Goal: Complete application form

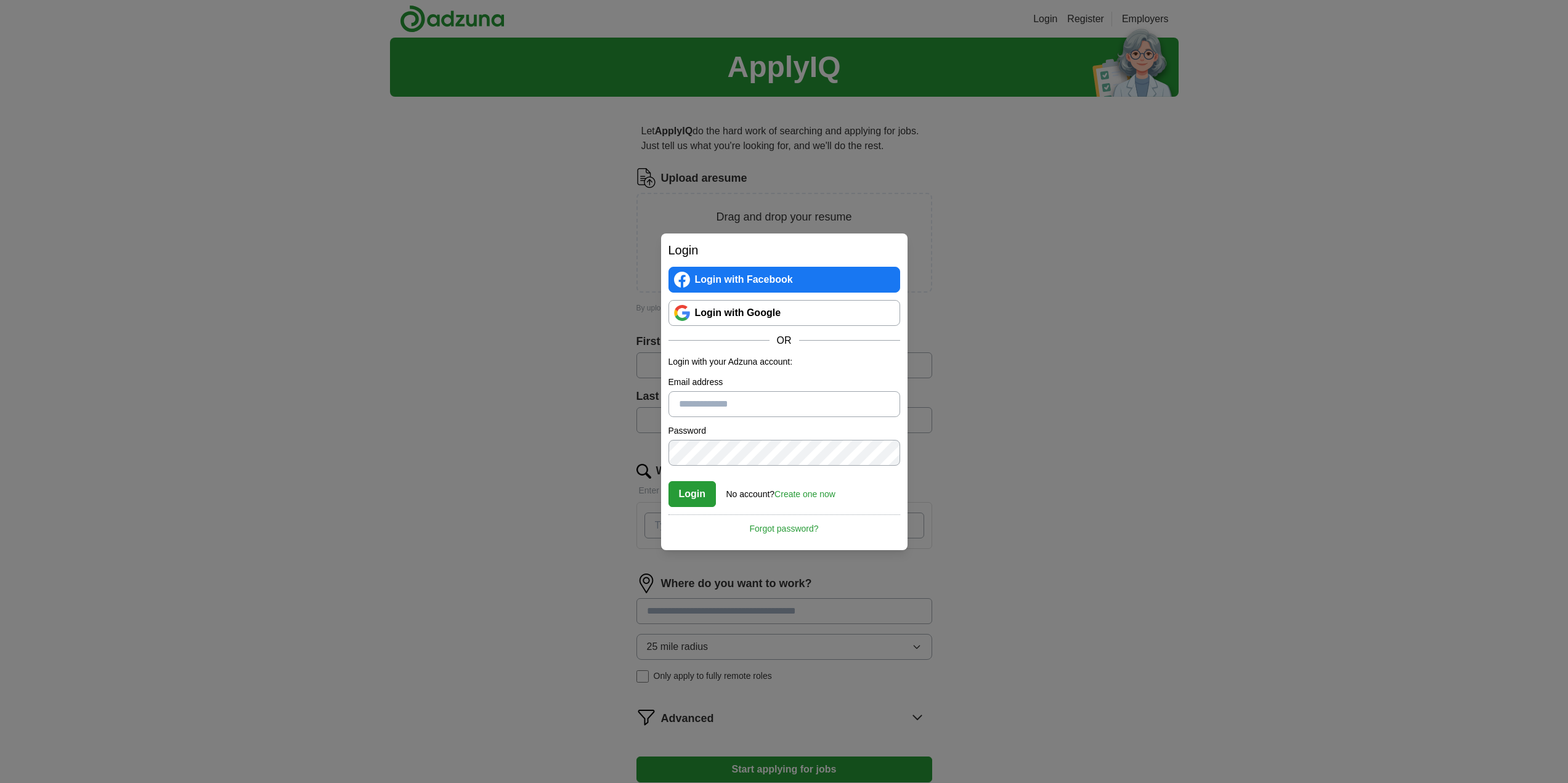
click at [726, 314] on link "Login with Google" at bounding box center [784, 312] width 231 height 26
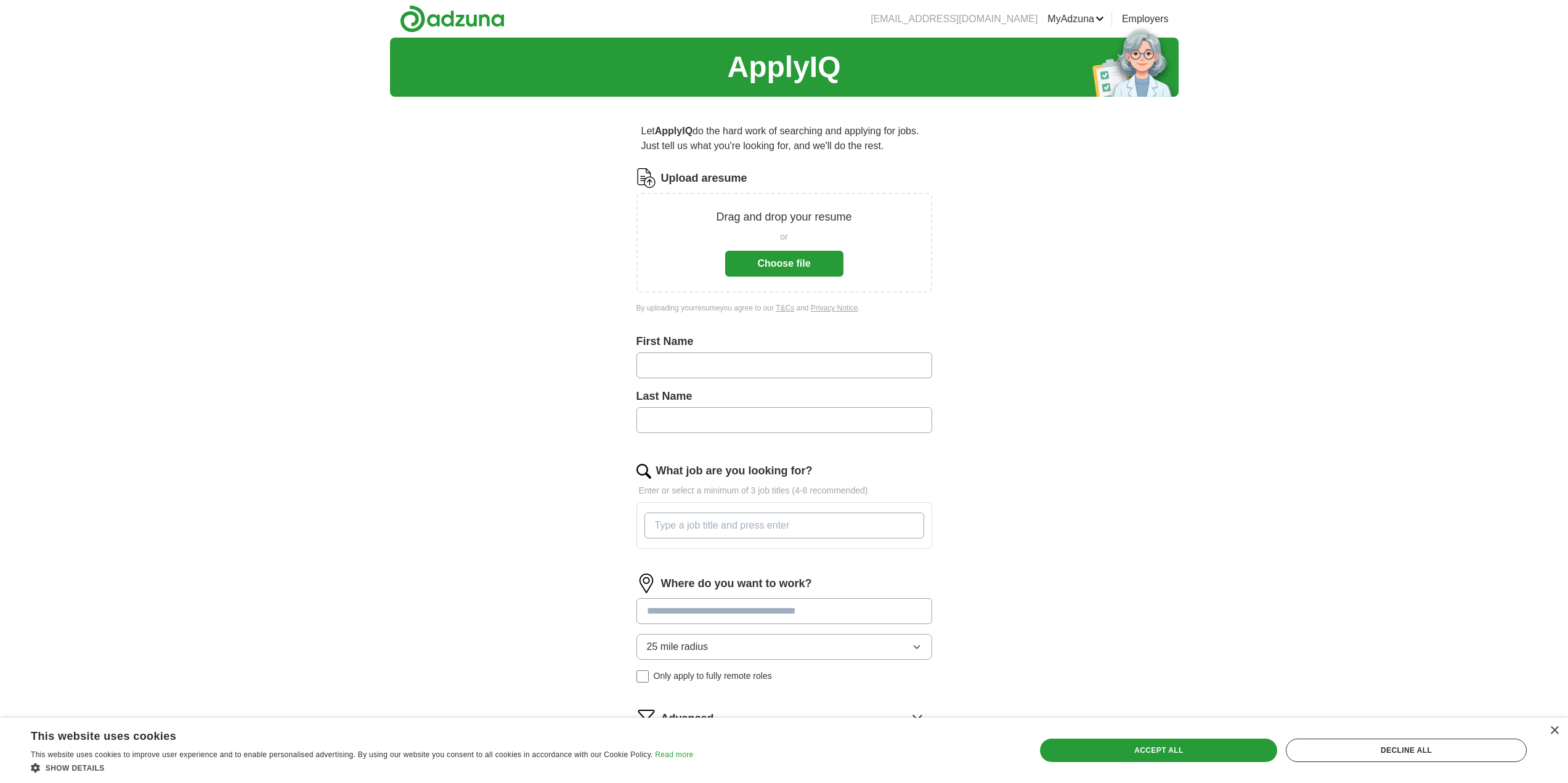
click at [797, 257] on button "Choose file" at bounding box center [784, 263] width 118 height 26
click at [816, 257] on button "Choose file" at bounding box center [784, 263] width 118 height 26
click at [817, 256] on button "Choose file" at bounding box center [784, 263] width 118 height 26
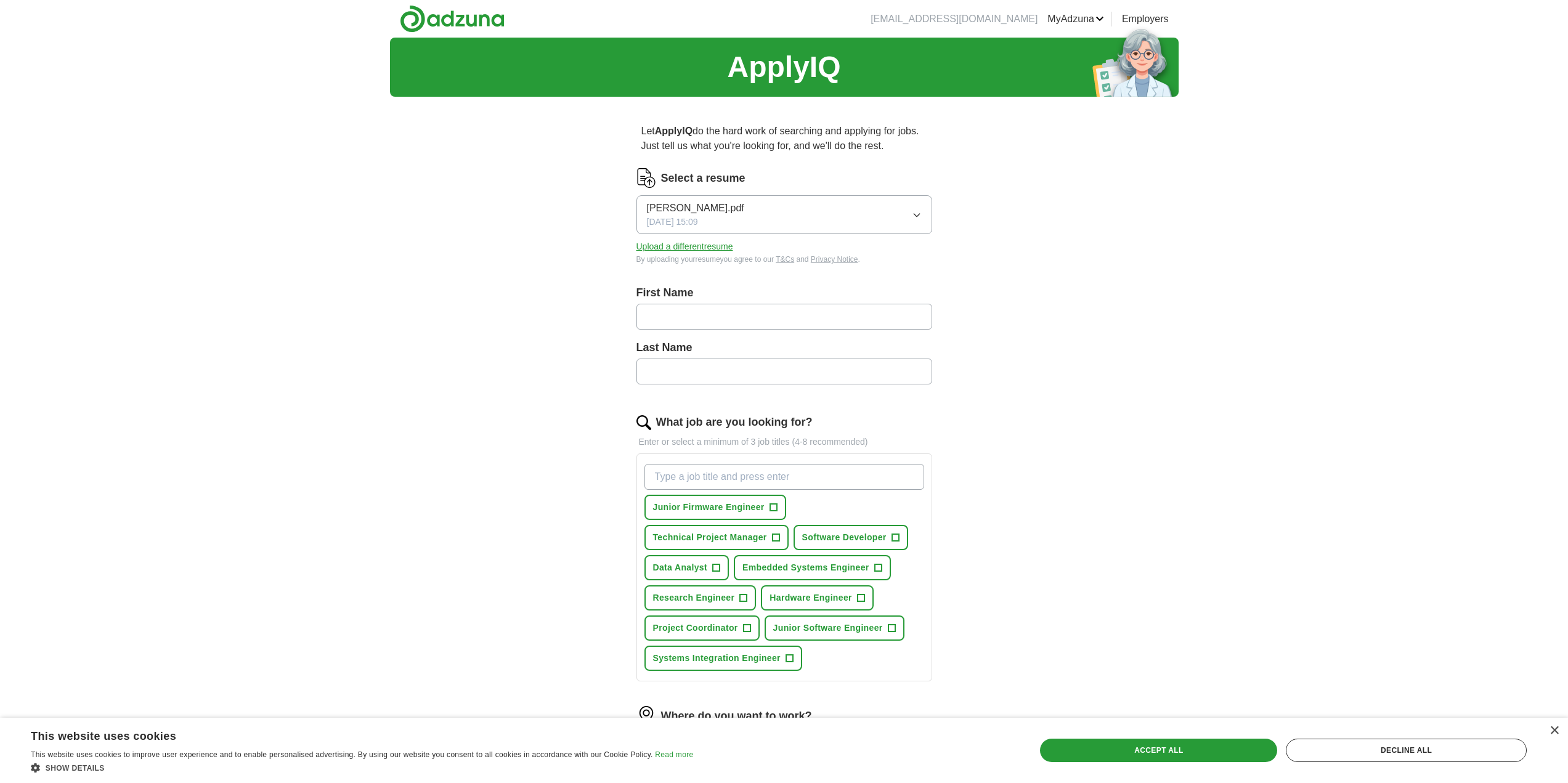
click at [727, 319] on input "text" at bounding box center [784, 316] width 296 height 26
type input "******"
drag, startPoint x: 1174, startPoint y: 421, endPoint x: 1088, endPoint y: 460, distance: 94.4
click at [1173, 421] on div "ApplyIQ Let ApplyIQ do the hard work of searching and applying for jobs. Just t…" at bounding box center [784, 492] width 789 height 910
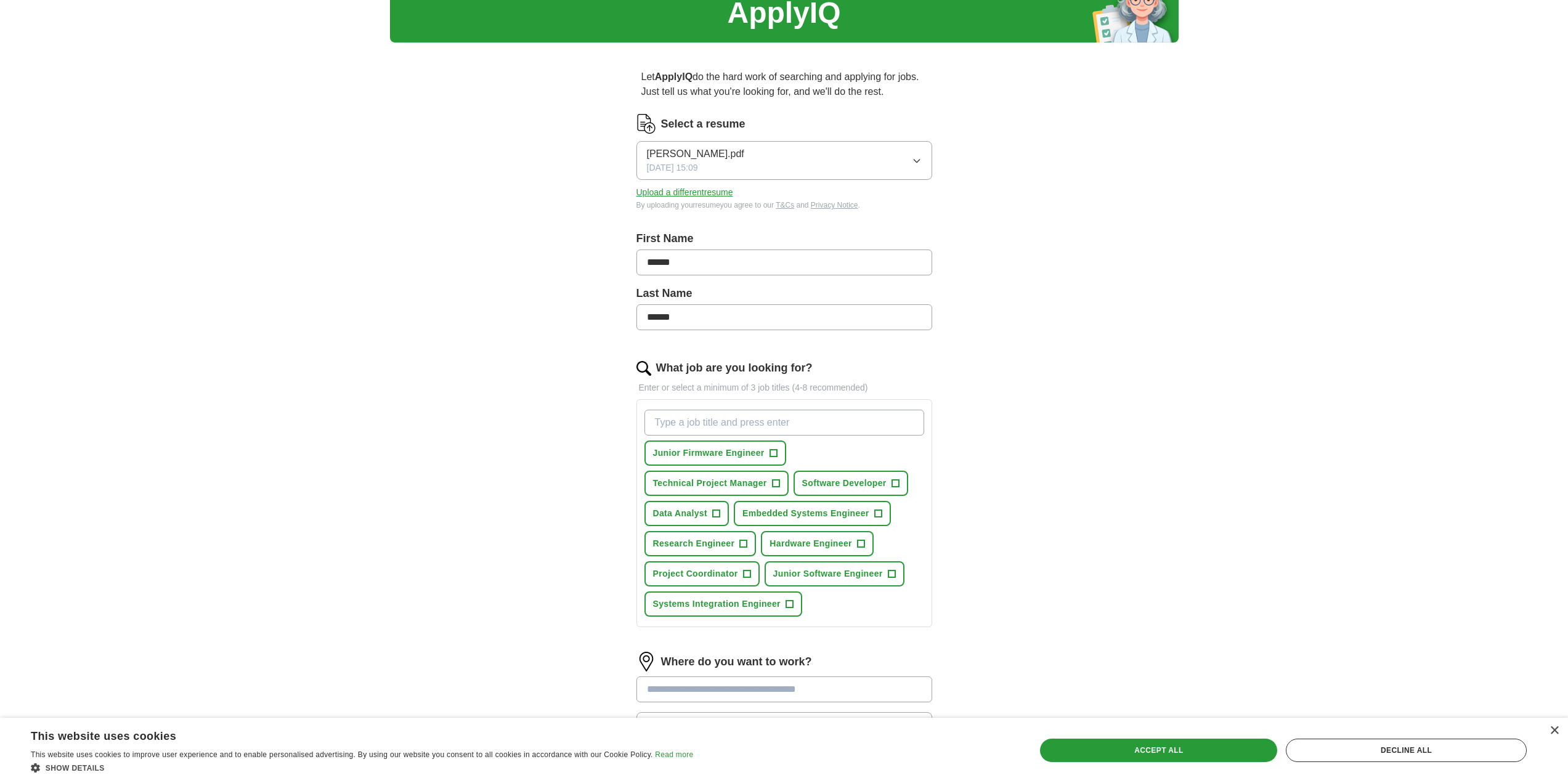
scroll to position [62, 0]
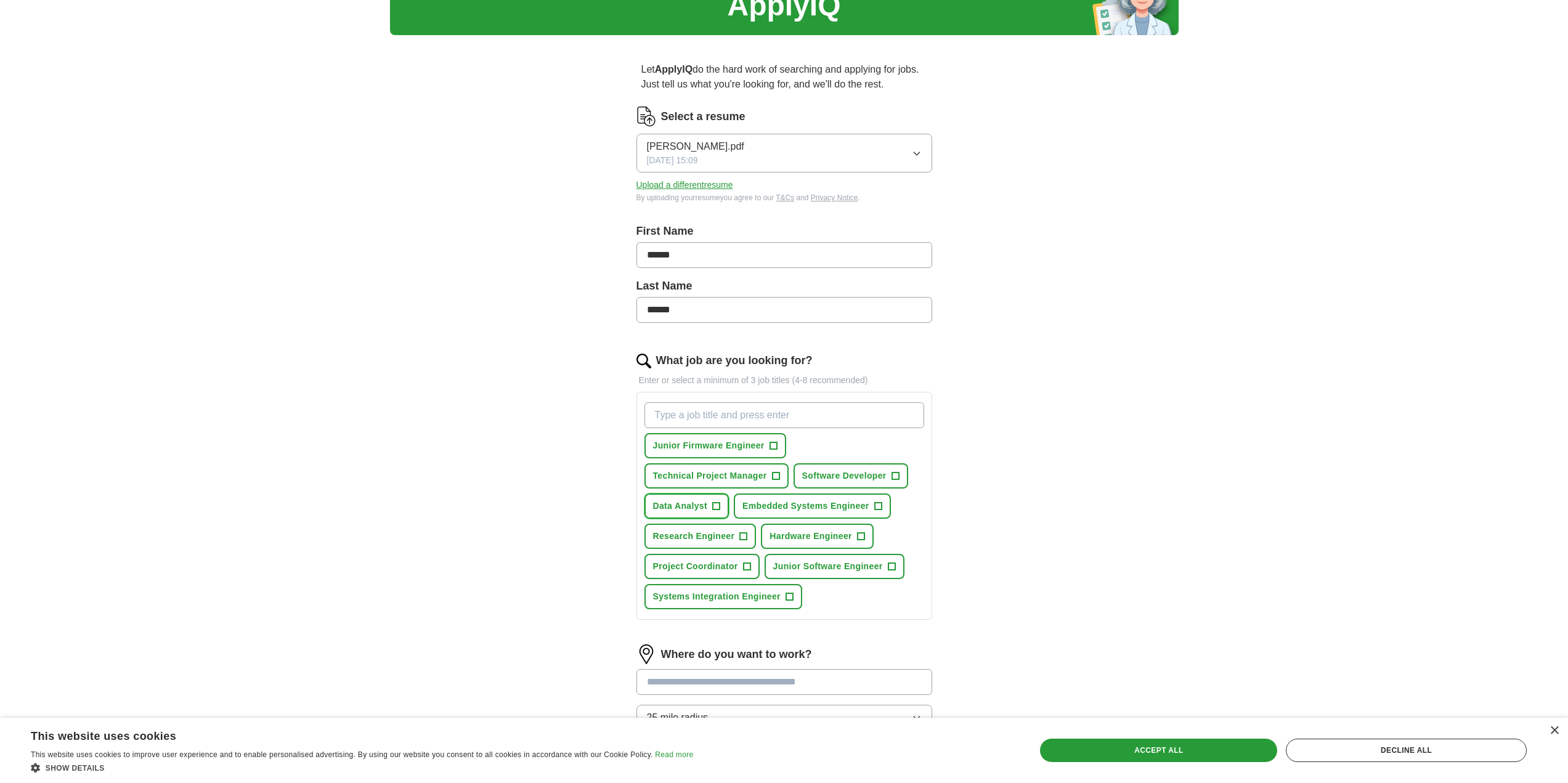
click at [721, 506] on button "Data Analyst +" at bounding box center [686, 506] width 85 height 25
click at [863, 506] on span "Embedded Systems Engineer" at bounding box center [805, 506] width 127 height 13
click at [833, 540] on span "Hardware Engineer" at bounding box center [810, 536] width 82 height 13
click at [714, 540] on span "Research Engineer" at bounding box center [694, 536] width 82 height 13
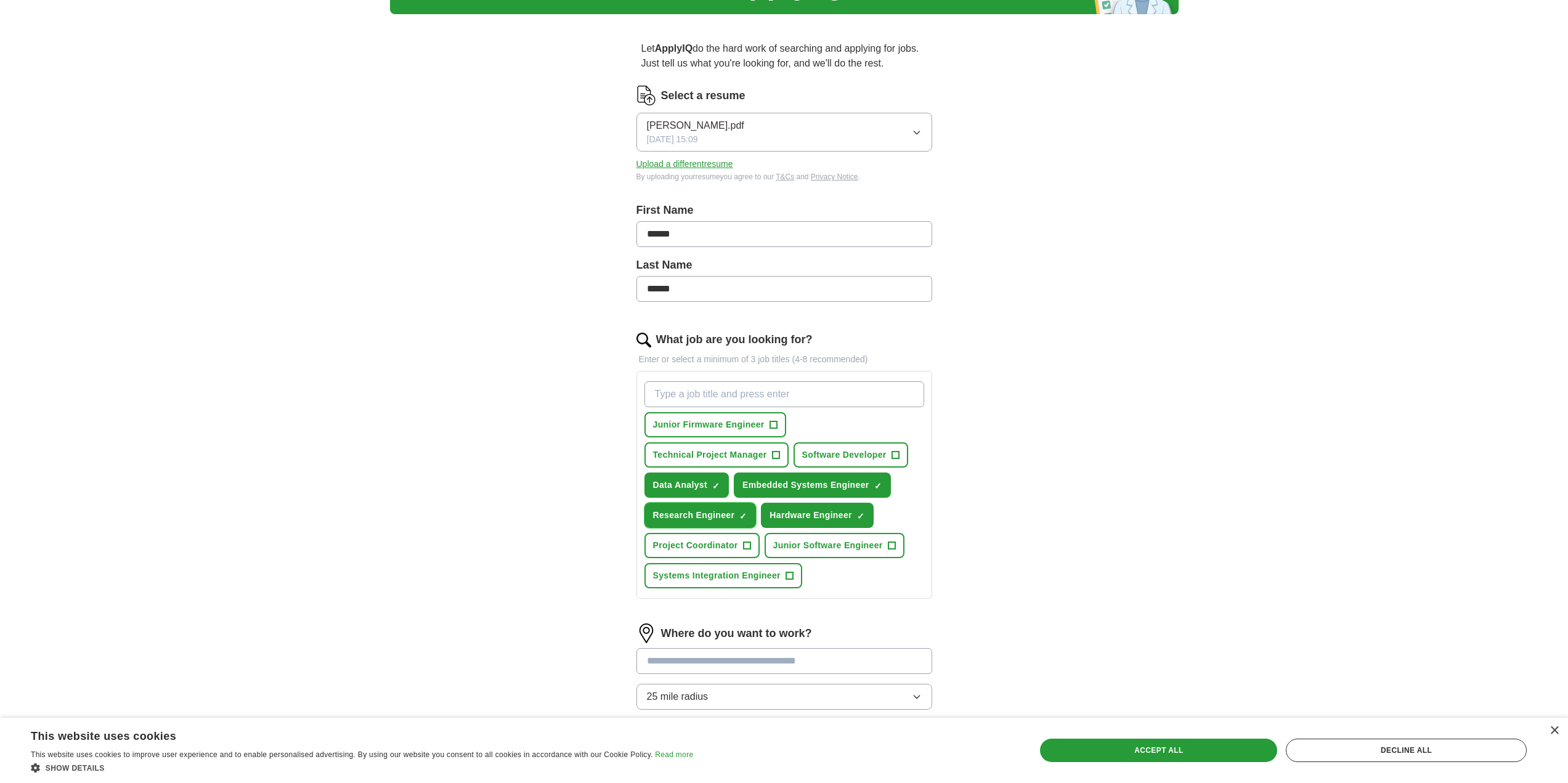
scroll to position [123, 0]
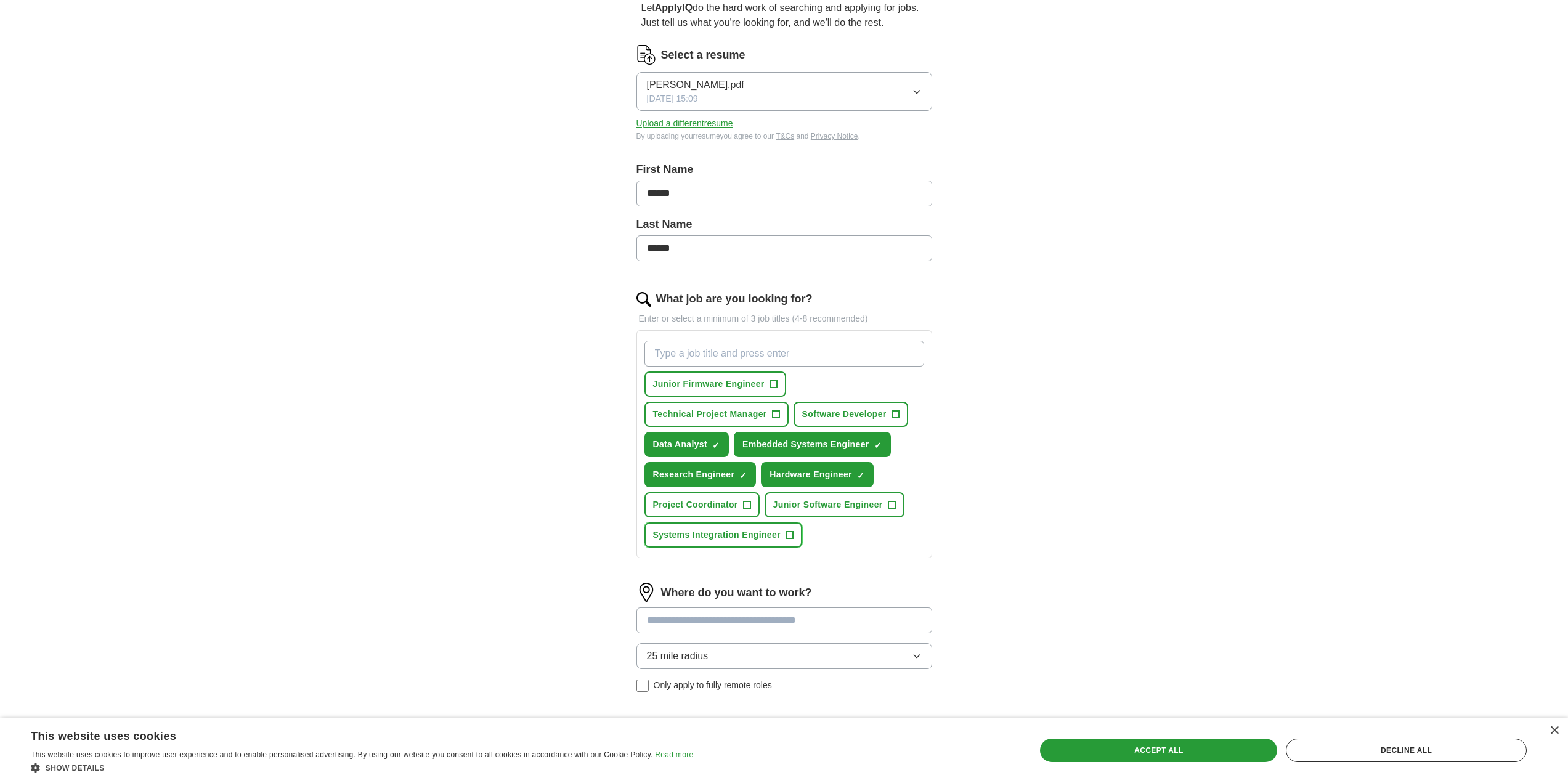
click at [787, 538] on span "+" at bounding box center [789, 535] width 7 height 10
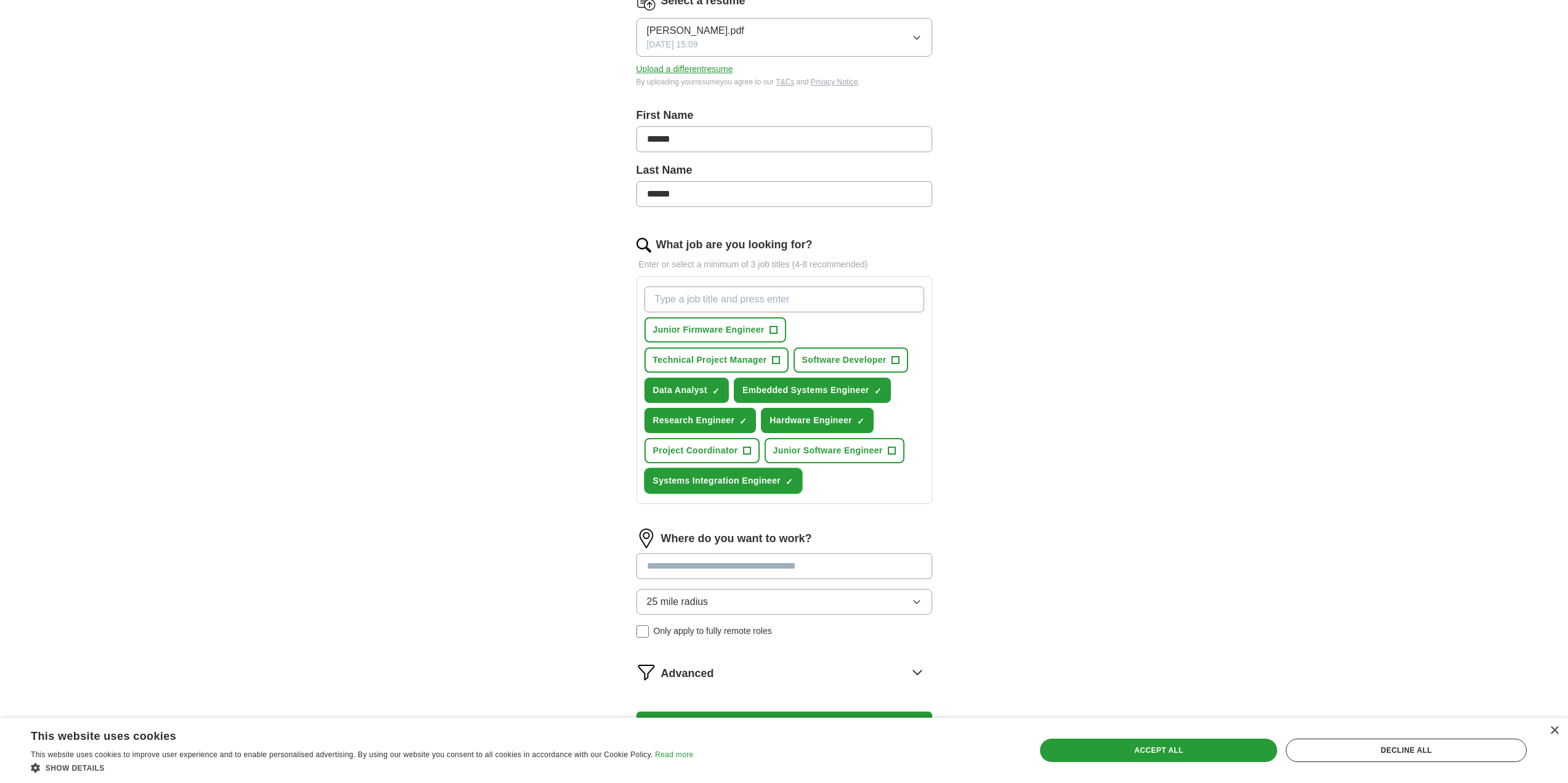
scroll to position [185, 0]
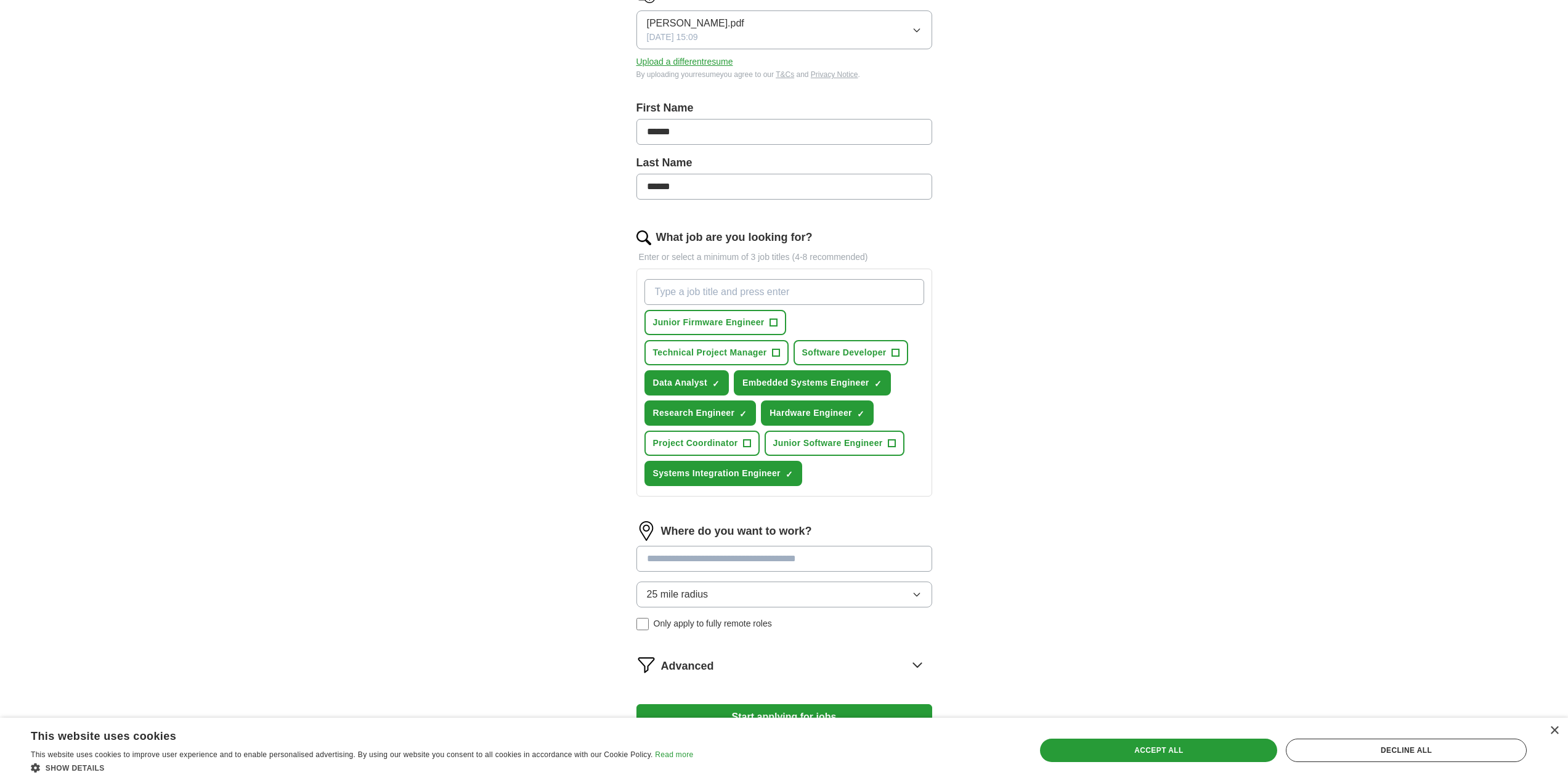
click at [747, 294] on input "What job are you looking for?" at bounding box center [784, 292] width 280 height 26
type input "hardware integration"
click at [743, 323] on button "hardware integration ✓ ×" at bounding box center [704, 323] width 120 height 25
click at [744, 289] on input "What job are you looking for?" at bounding box center [784, 292] width 280 height 26
type input "Hardware Integration Engineer"
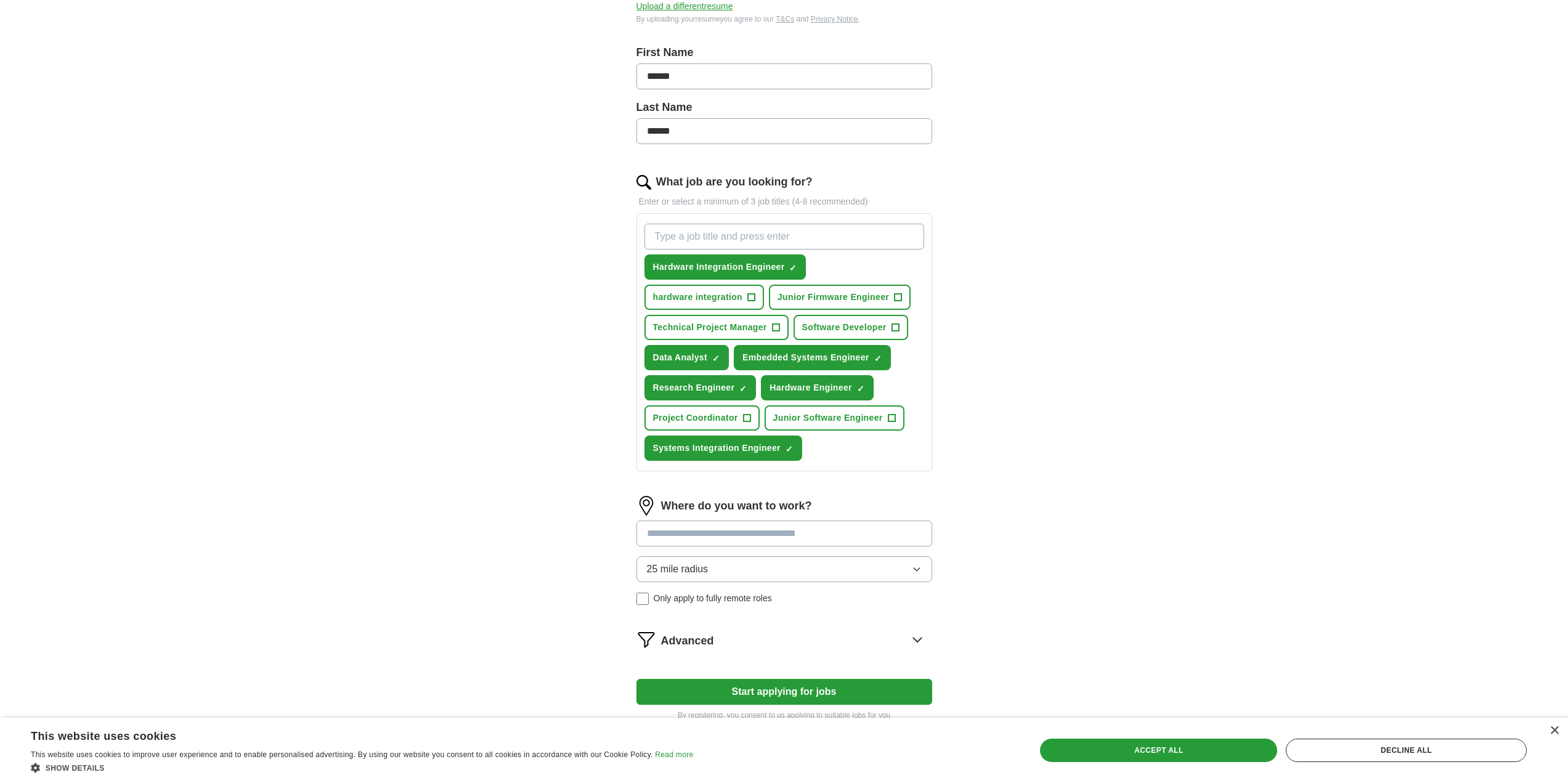
scroll to position [246, 0]
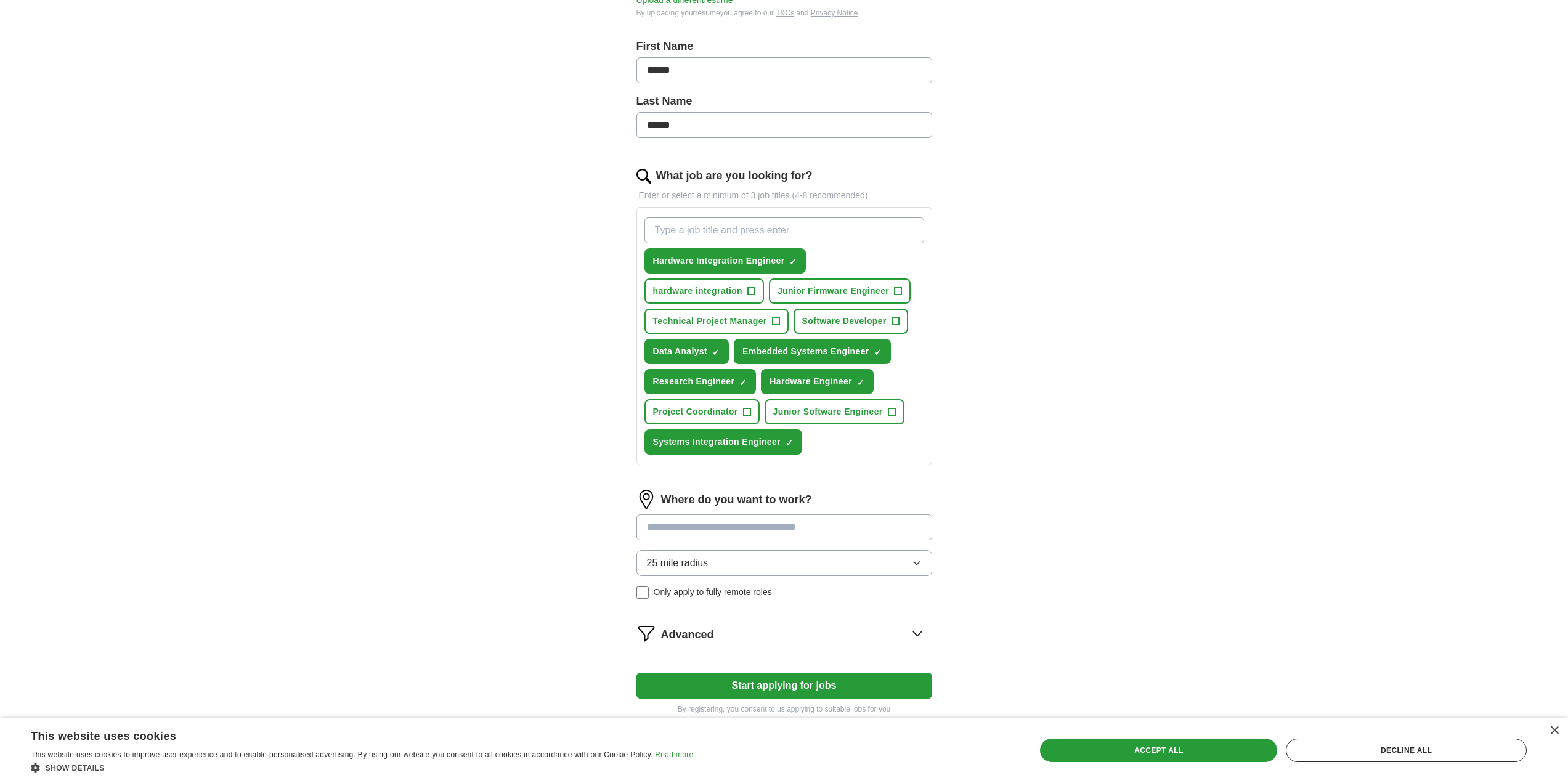
click at [819, 516] on input at bounding box center [784, 527] width 296 height 26
type input "***"
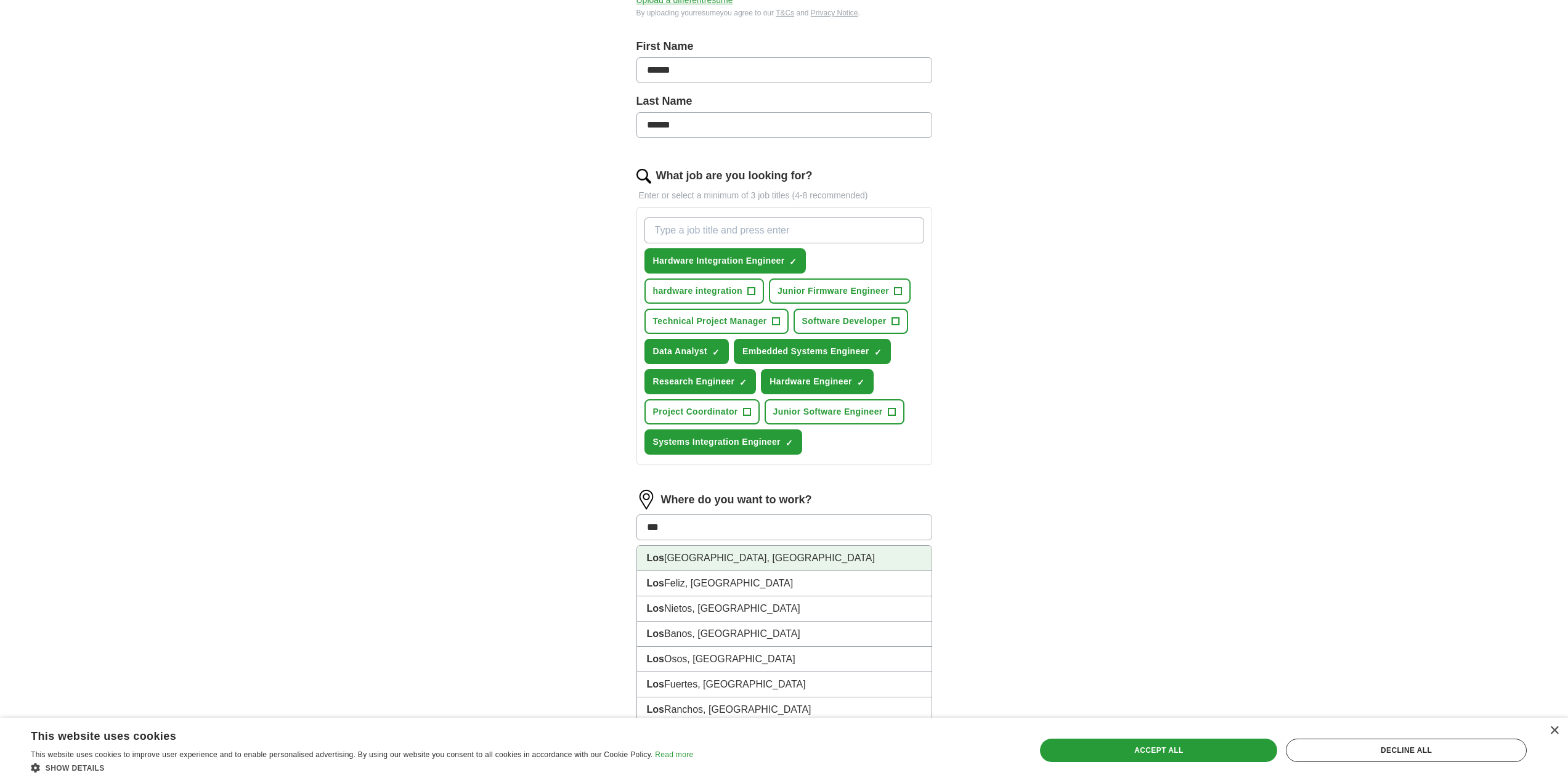
click at [872, 554] on li "[GEOGRAPHIC_DATA], [GEOGRAPHIC_DATA]" at bounding box center [783, 558] width 294 height 25
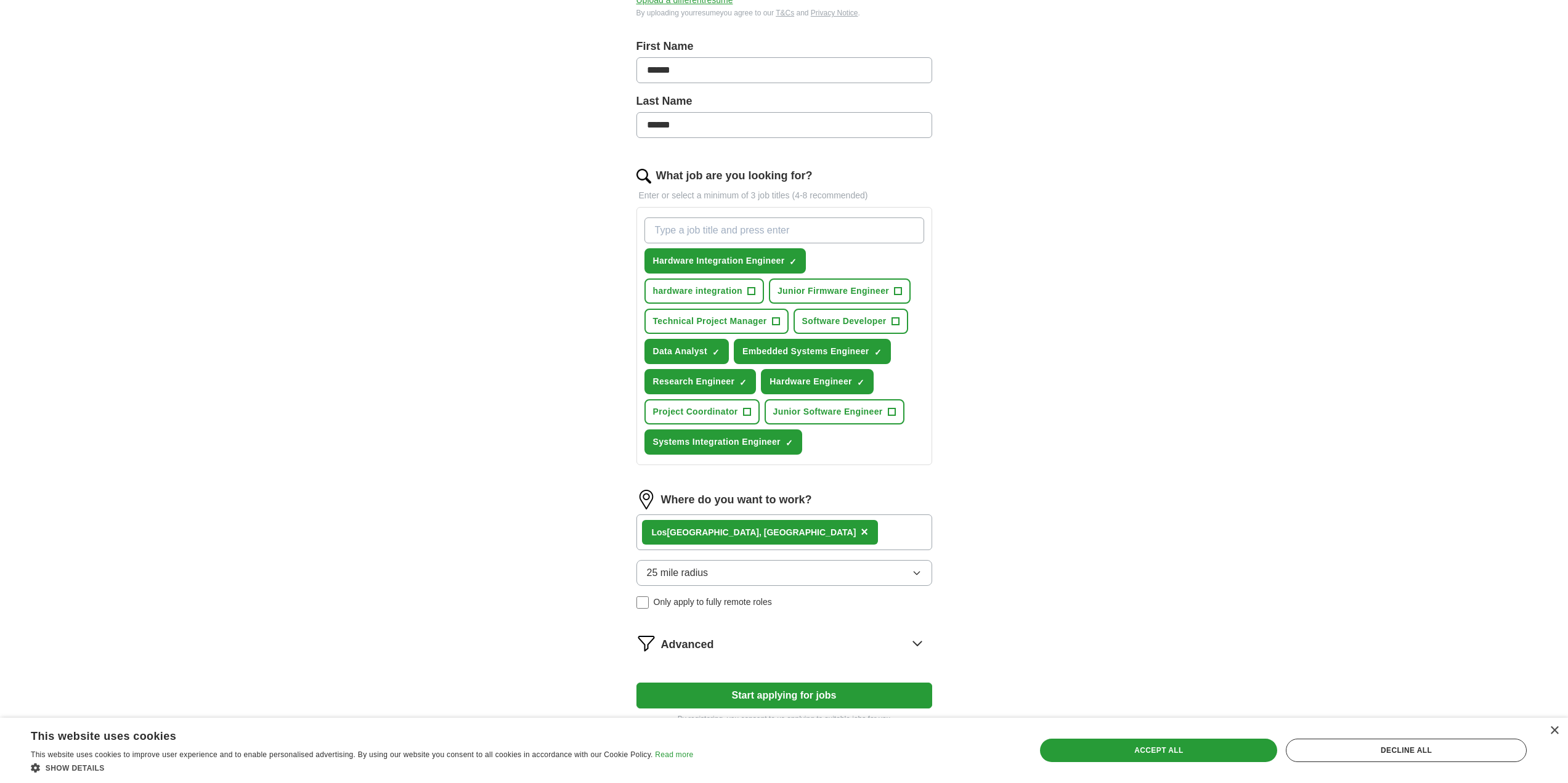
click at [805, 569] on button "25 mile radius" at bounding box center [784, 572] width 296 height 26
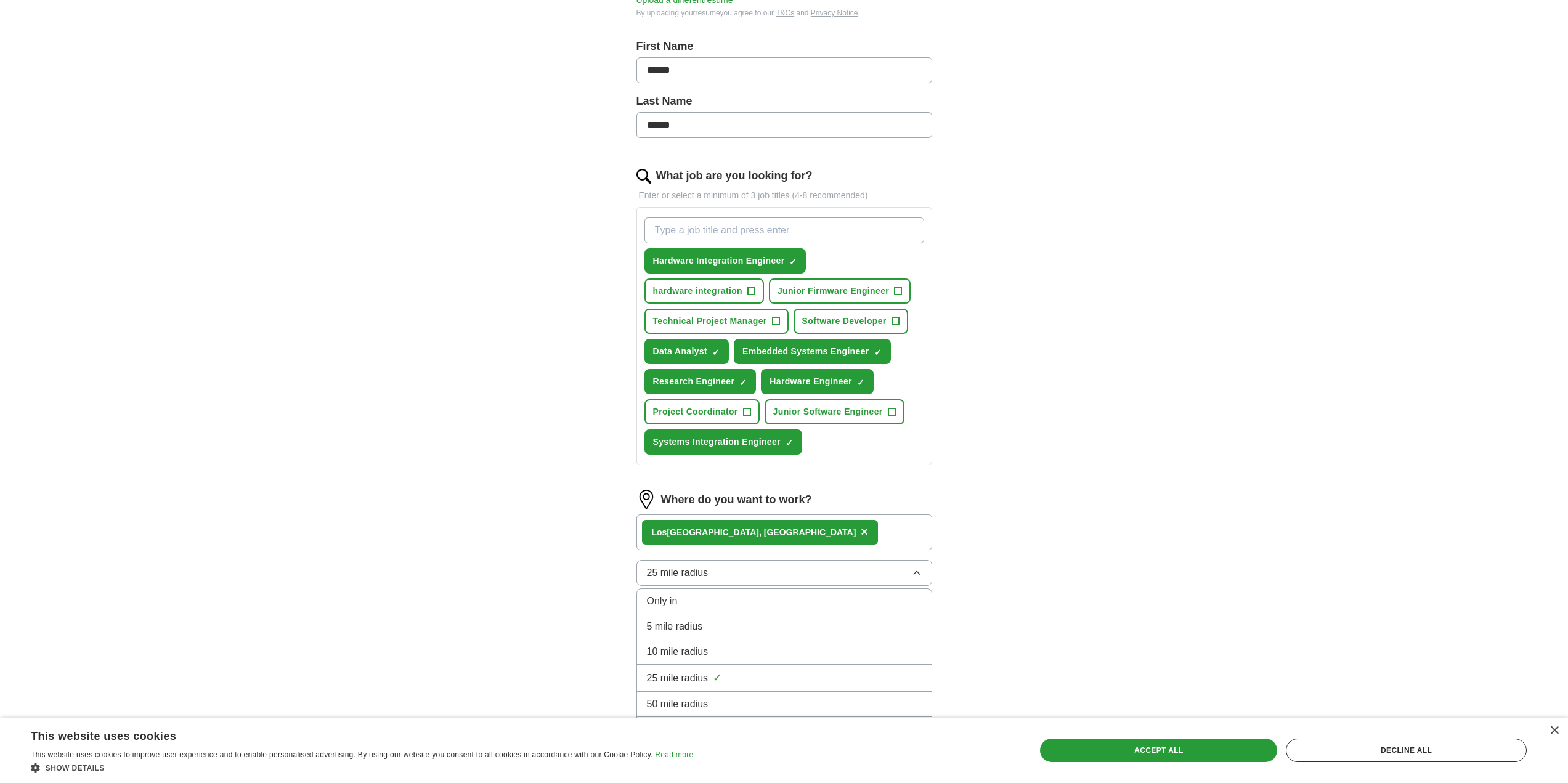
click at [1041, 620] on div "ApplyIQ Let ApplyIQ do the hard work of searching and applying for jobs. Just t…" at bounding box center [784, 266] width 789 height 950
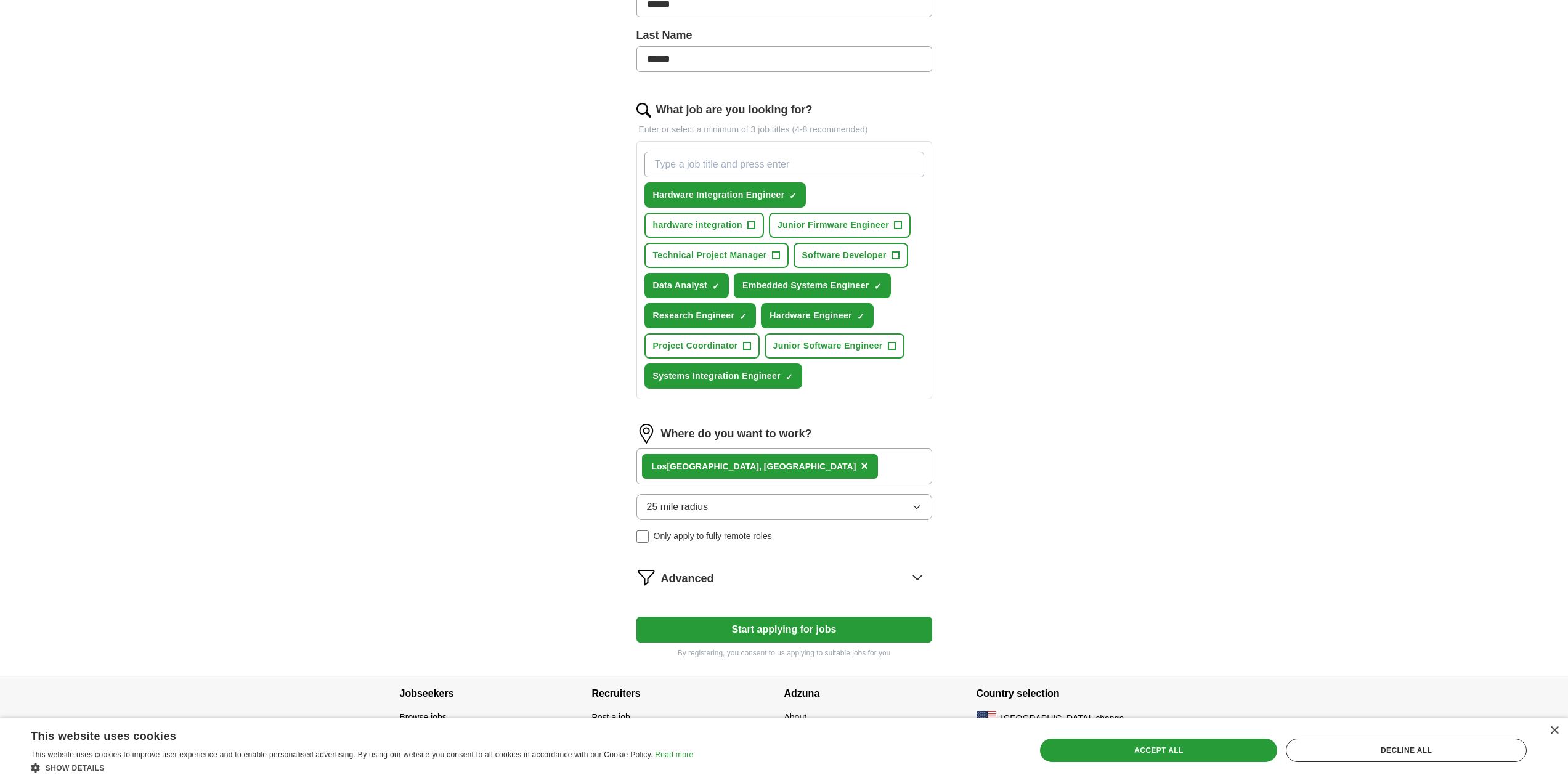
scroll to position [330, 0]
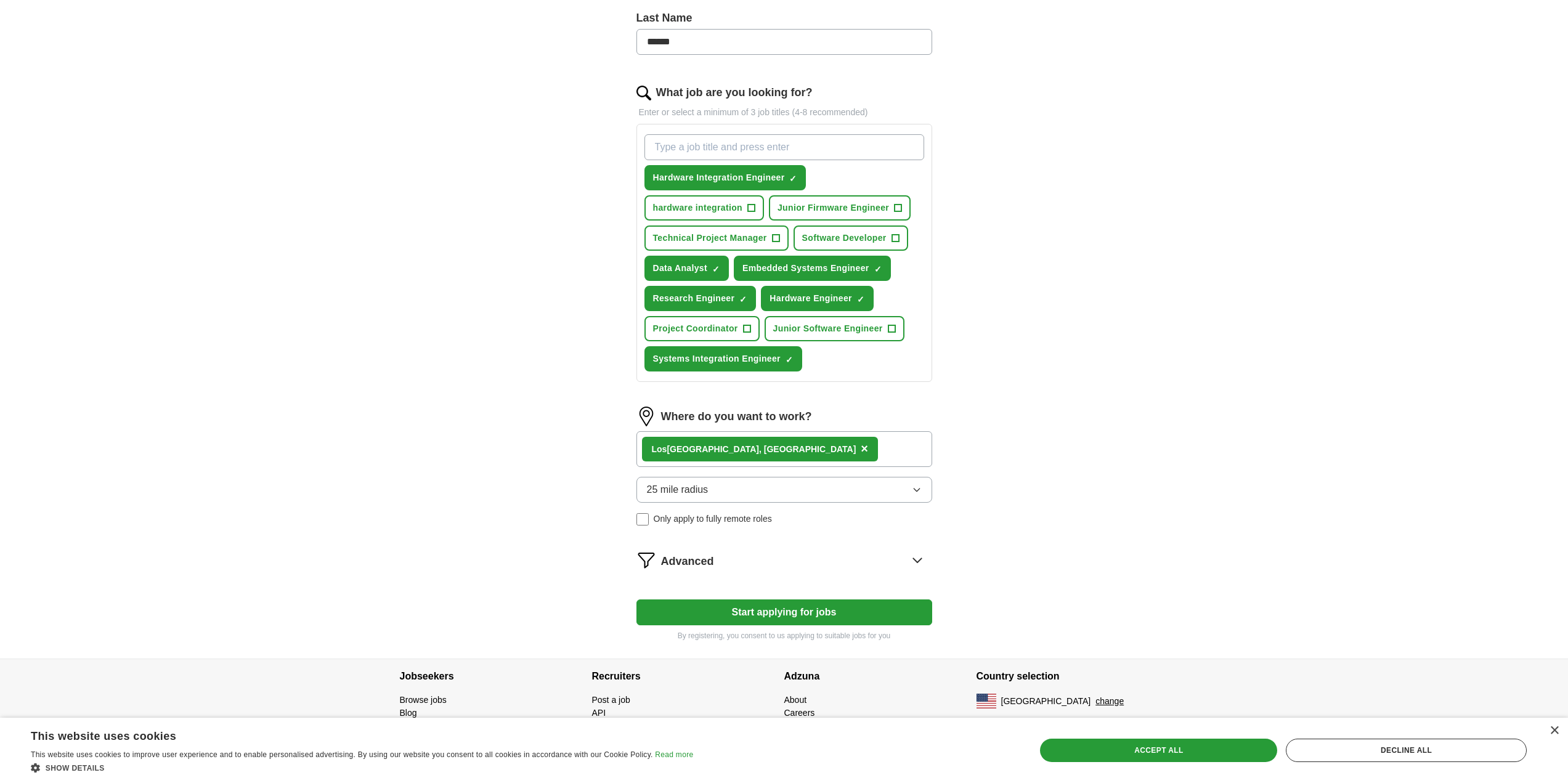
click at [903, 563] on div "Advanced" at bounding box center [797, 560] width 271 height 20
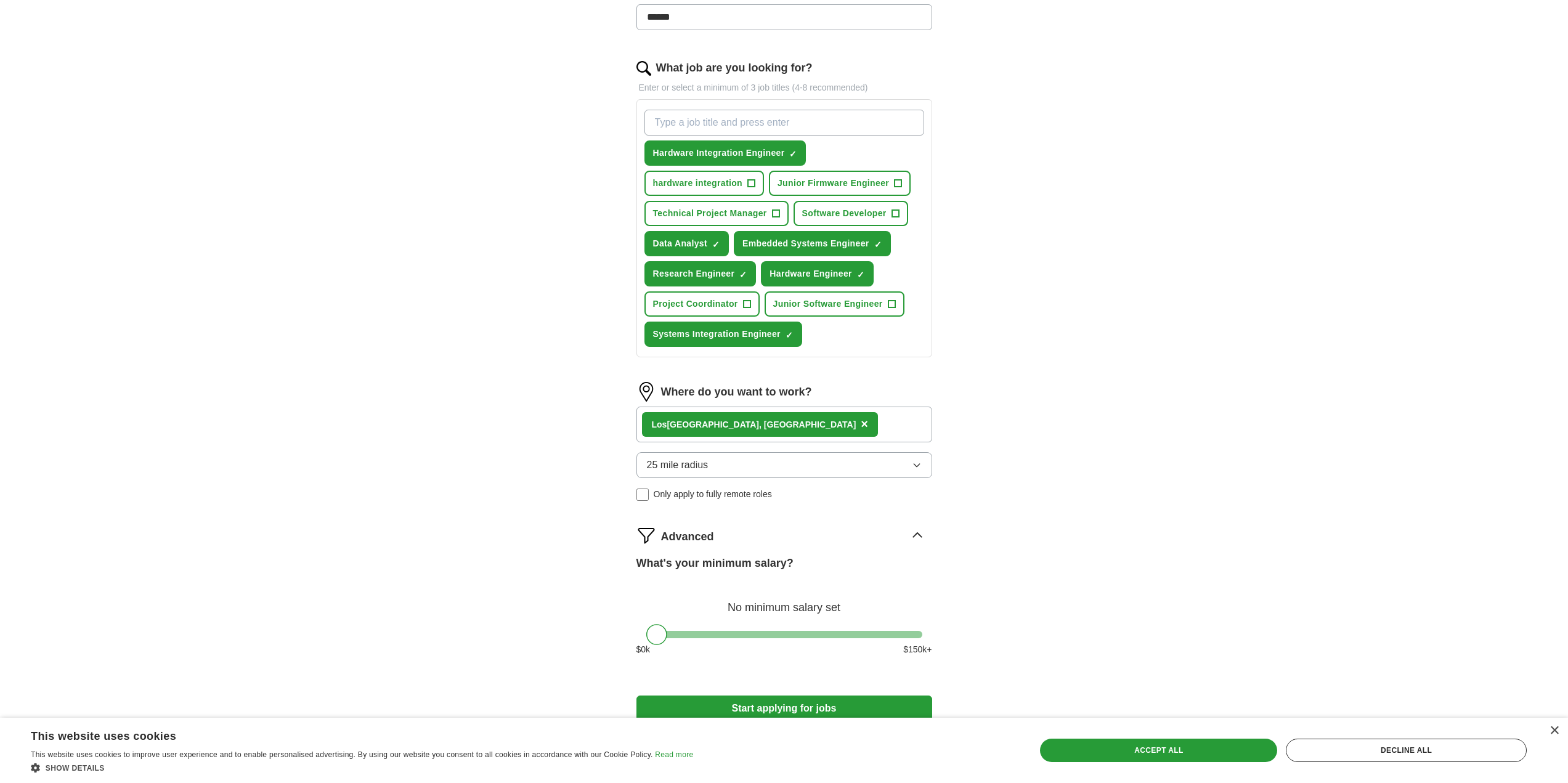
scroll to position [450, 0]
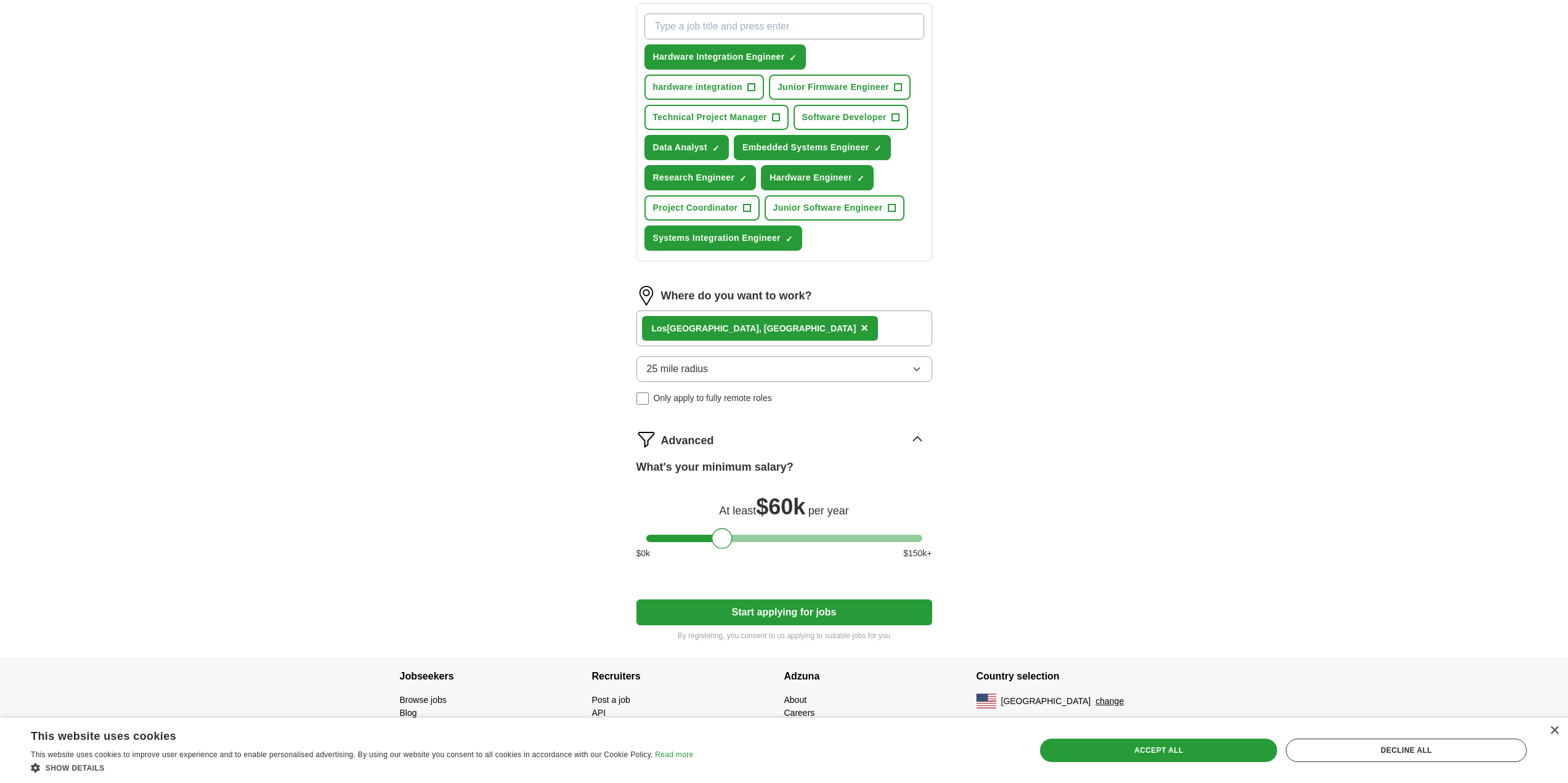
drag, startPoint x: 660, startPoint y: 540, endPoint x: 725, endPoint y: 542, distance: 65.0
click at [725, 542] on div at bounding box center [721, 538] width 21 height 21
click at [783, 607] on button "Start applying for jobs" at bounding box center [784, 612] width 296 height 26
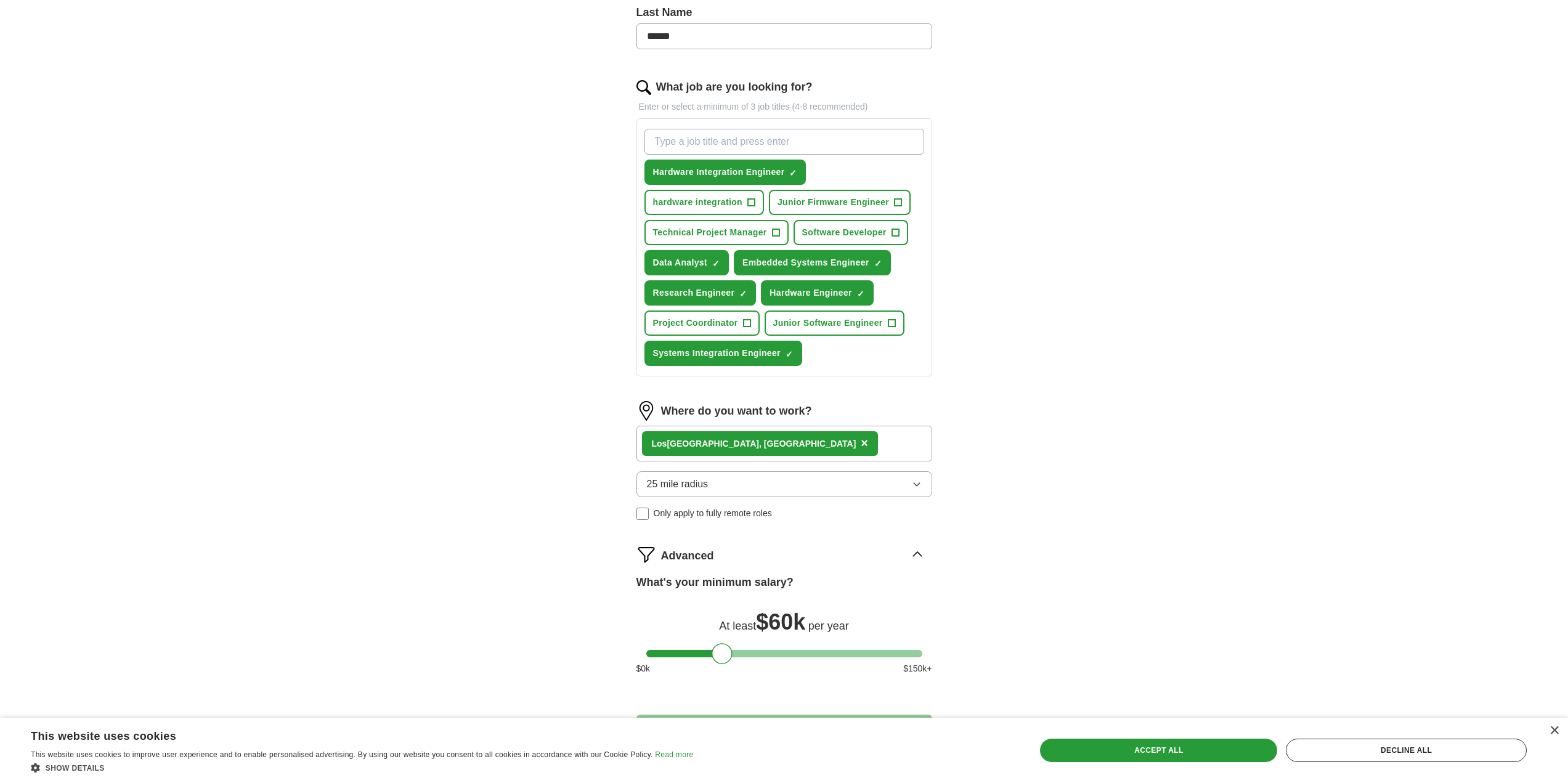
select select "**"
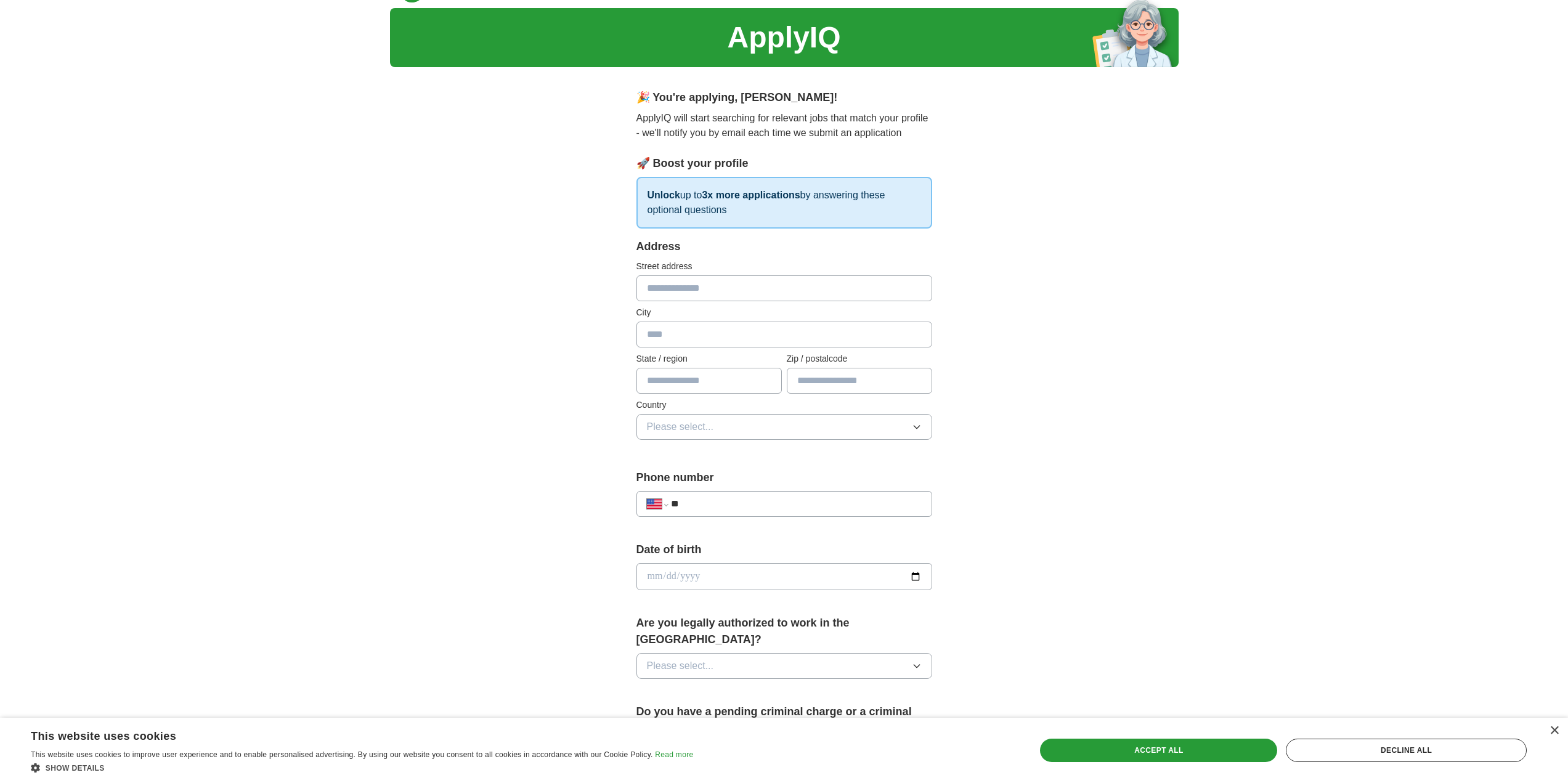
scroll to position [0, 0]
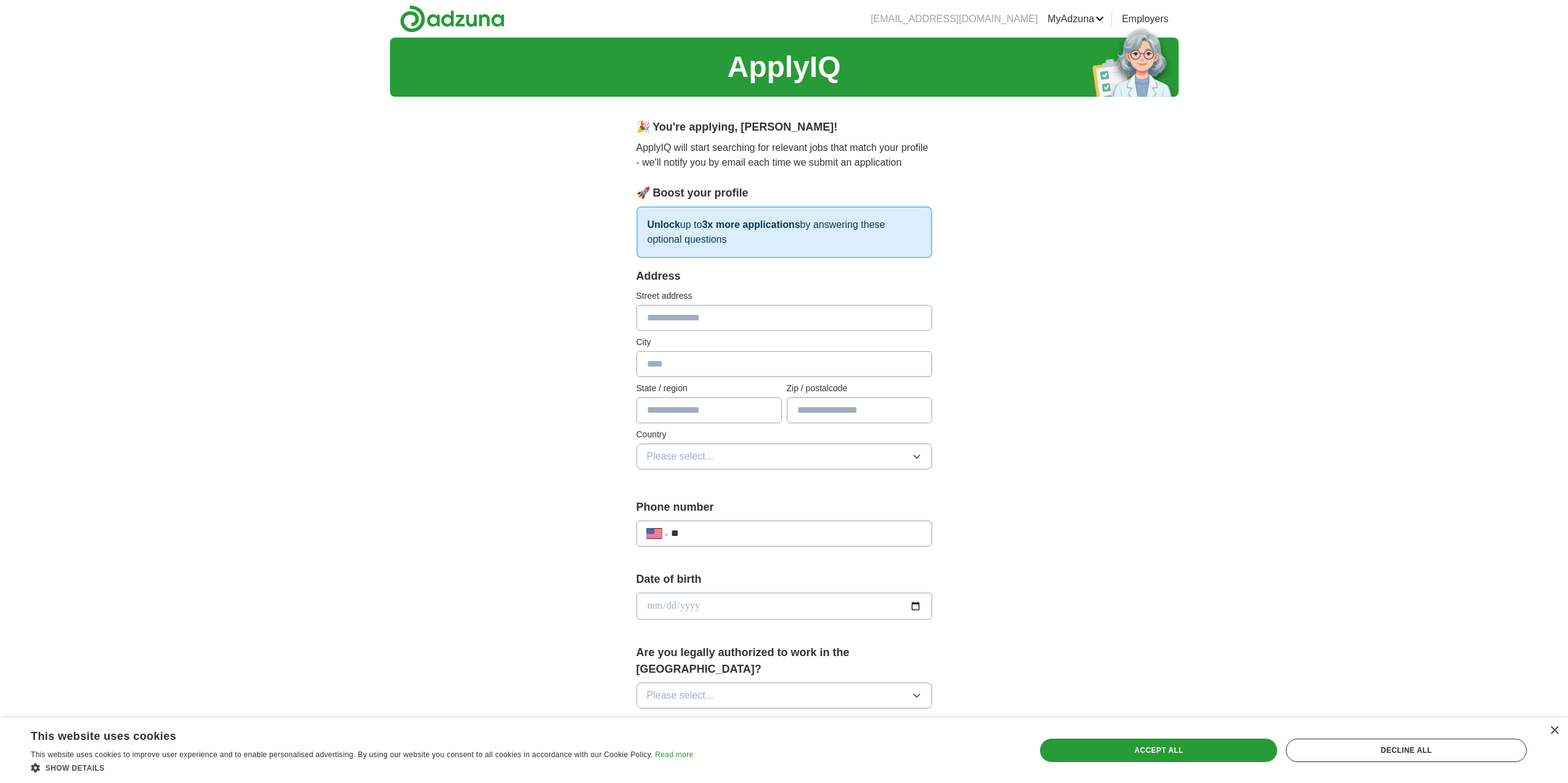
click at [678, 314] on input "text" at bounding box center [784, 318] width 296 height 26
type input "**********"
type input "********"
type input "**"
type input "*****"
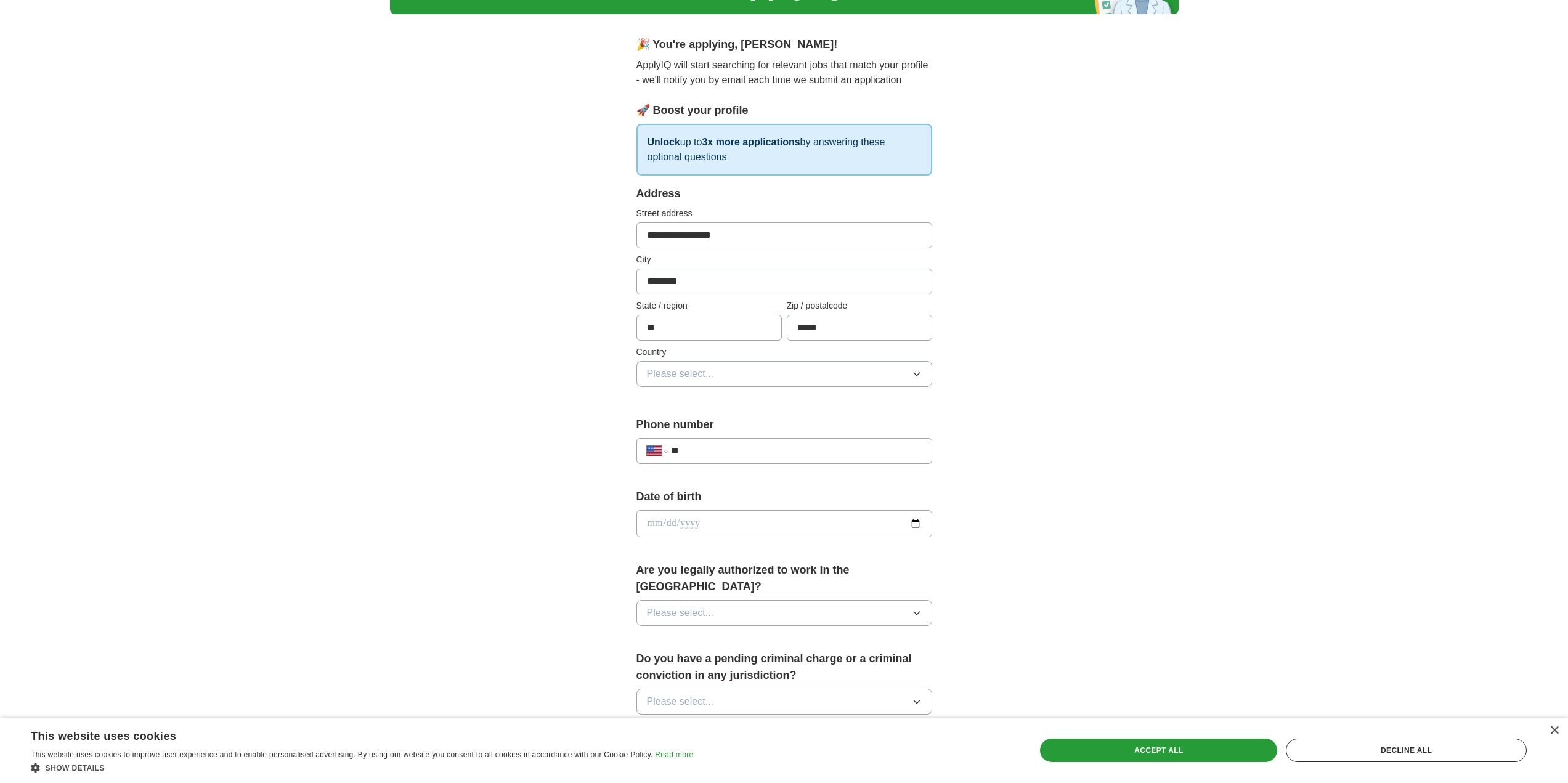
scroll to position [123, 0]
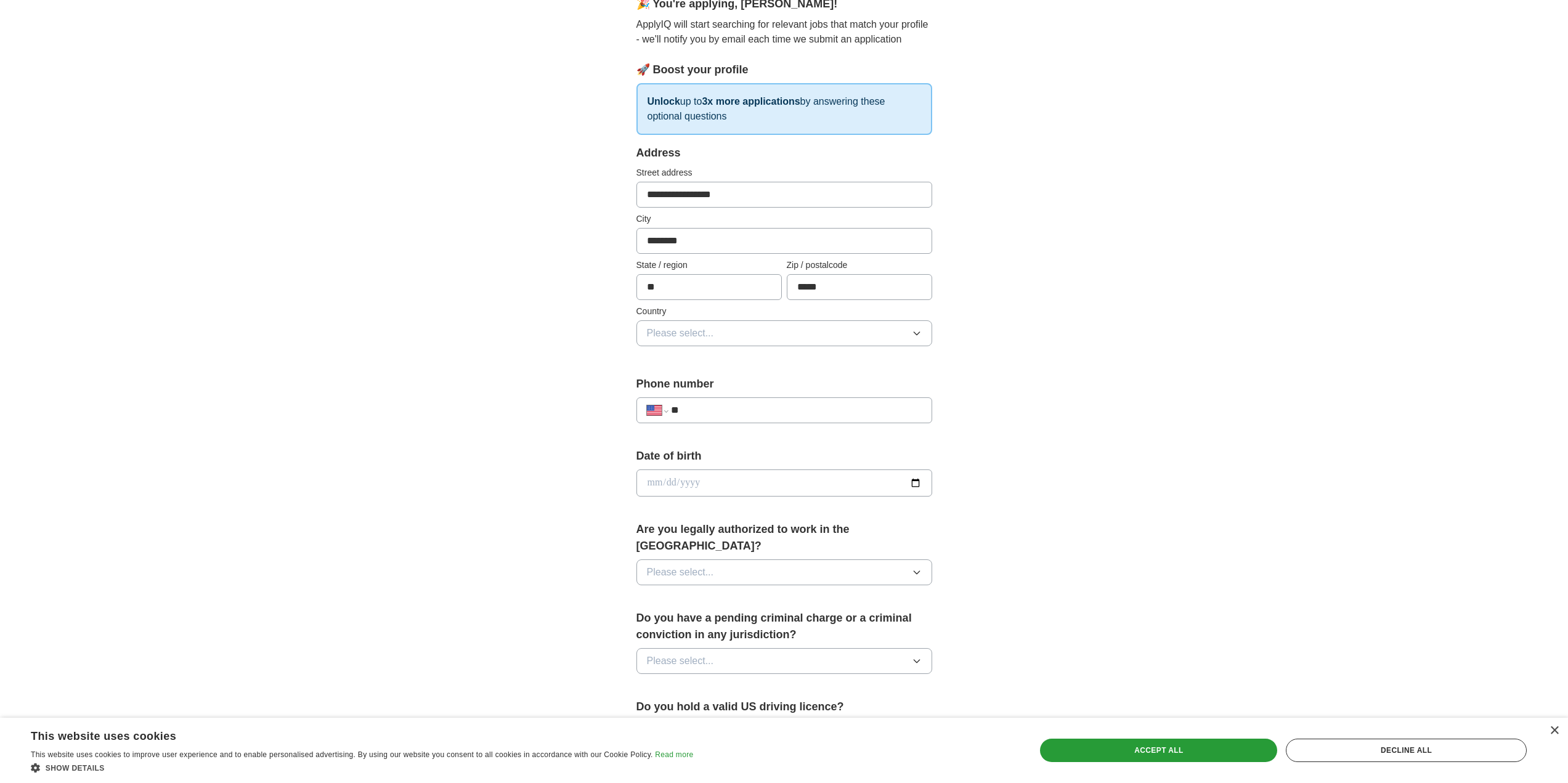
click at [713, 346] on div "**********" at bounding box center [784, 253] width 296 height 216
click at [711, 339] on span "Please select..." at bounding box center [680, 333] width 67 height 15
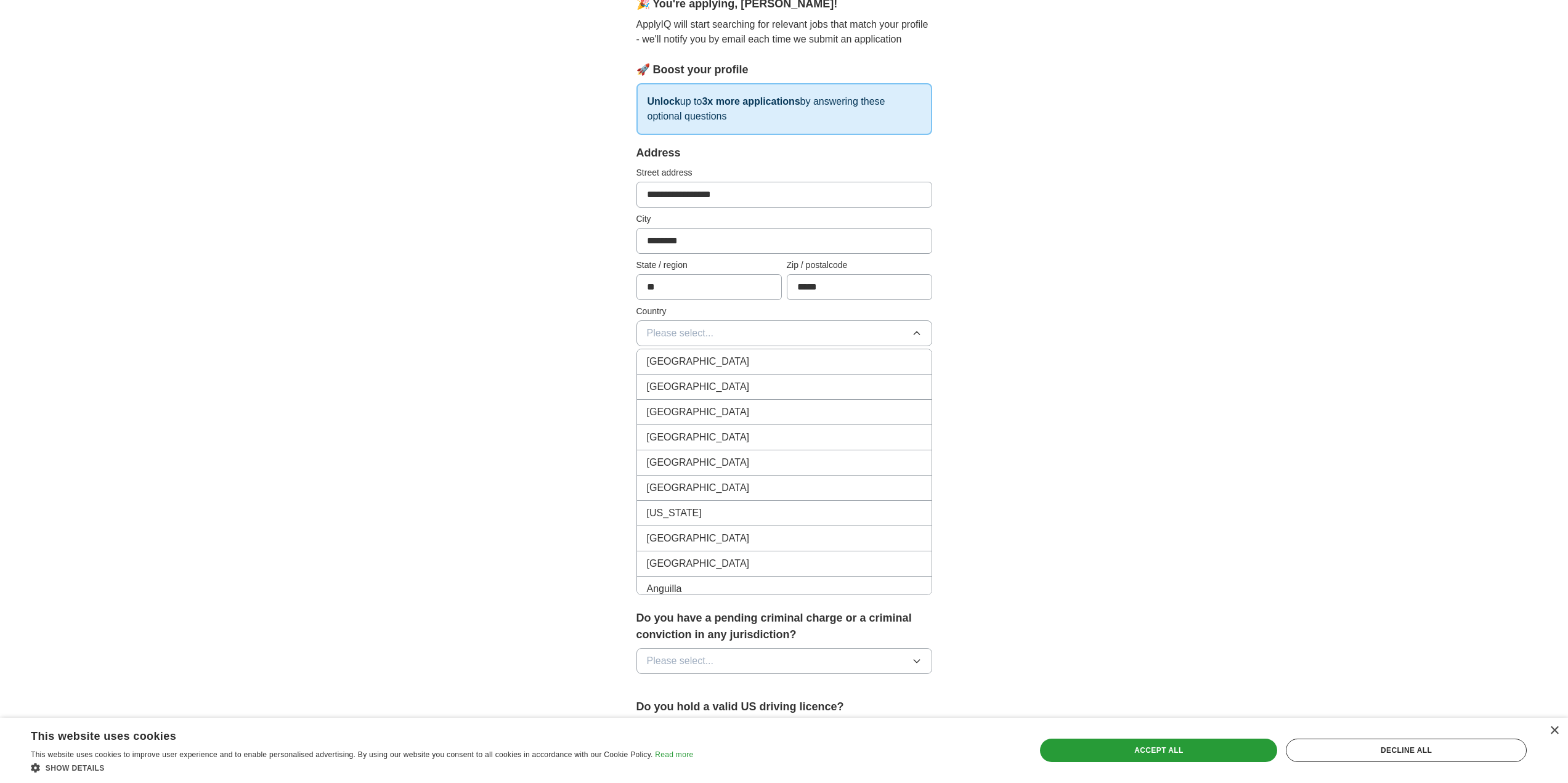
click at [711, 380] on div "[GEOGRAPHIC_DATA]" at bounding box center [784, 387] width 275 height 15
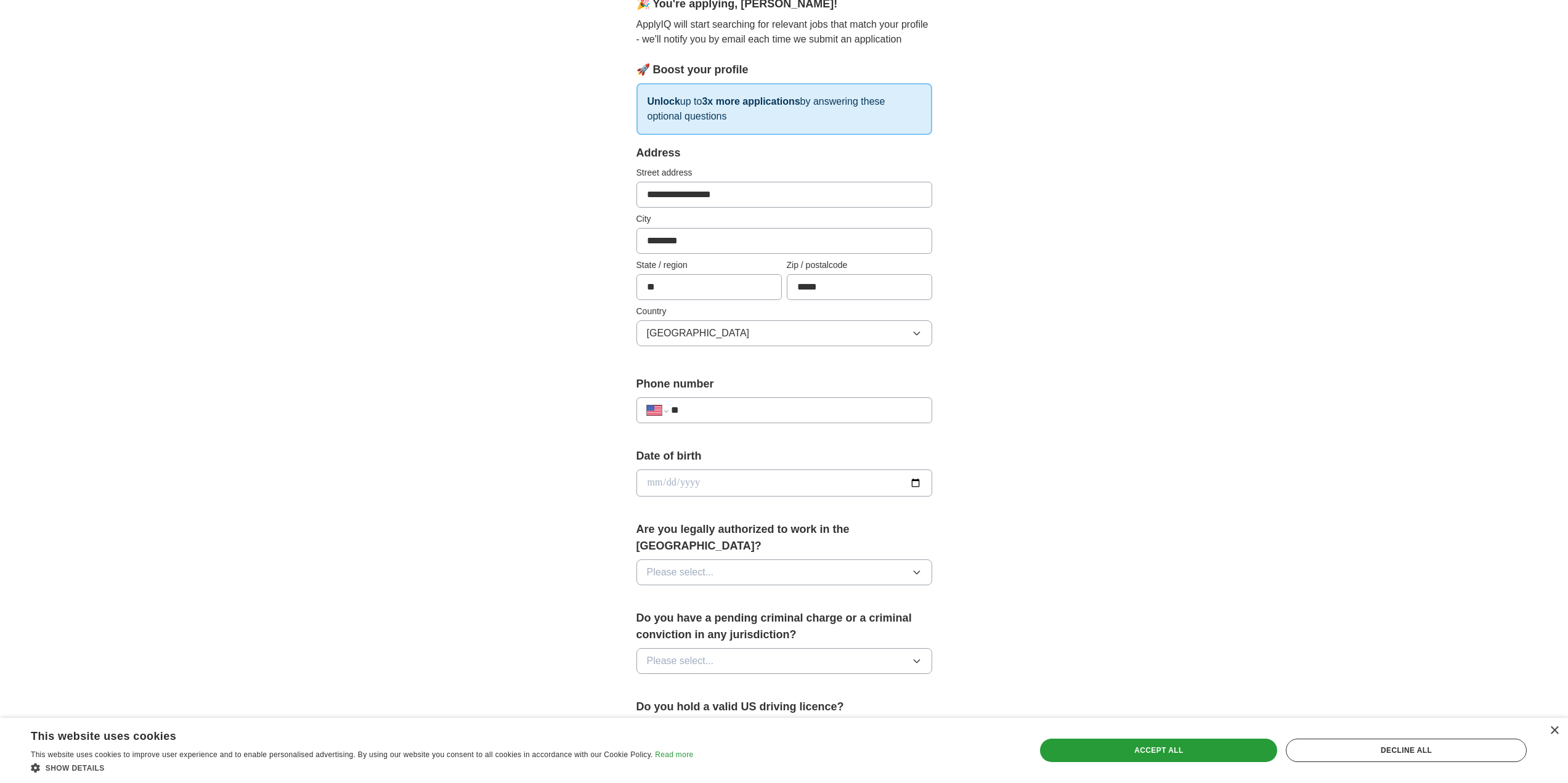
click at [722, 413] on input "**" at bounding box center [795, 410] width 250 height 15
type input "**********"
click at [731, 476] on input "date" at bounding box center [784, 483] width 296 height 27
type input "**********"
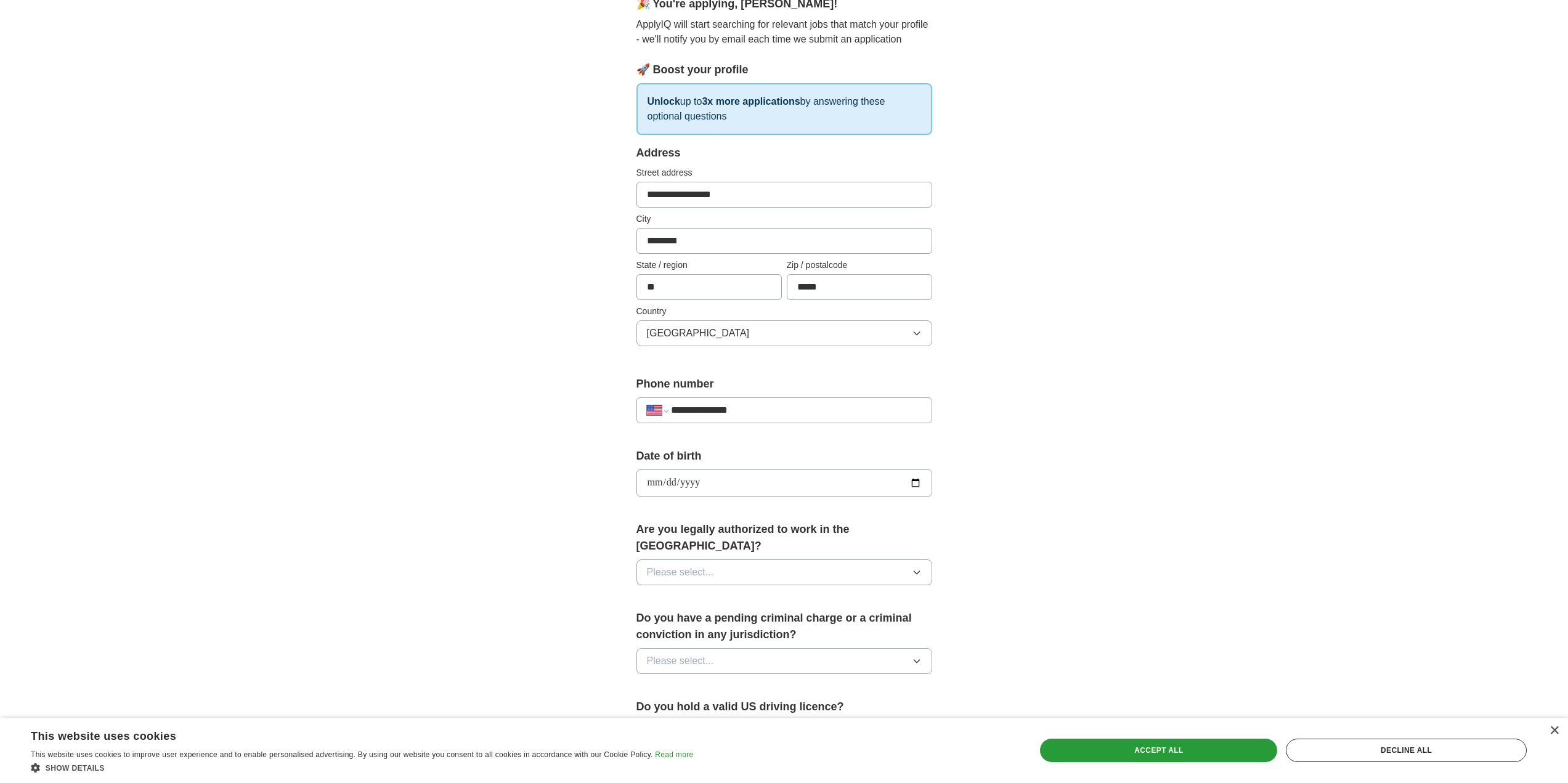
click at [801, 573] on div "Are you legally authorized to work in the [GEOGRAPHIC_DATA]? Please select..." at bounding box center [784, 557] width 296 height 74
click at [799, 560] on button "Please select..." at bounding box center [784, 572] width 296 height 26
click at [753, 593] on div "Yes" at bounding box center [784, 600] width 275 height 15
click at [774, 647] on button "Please select..." at bounding box center [784, 660] width 296 height 26
click at [778, 682] on div "Yes" at bounding box center [784, 689] width 275 height 15
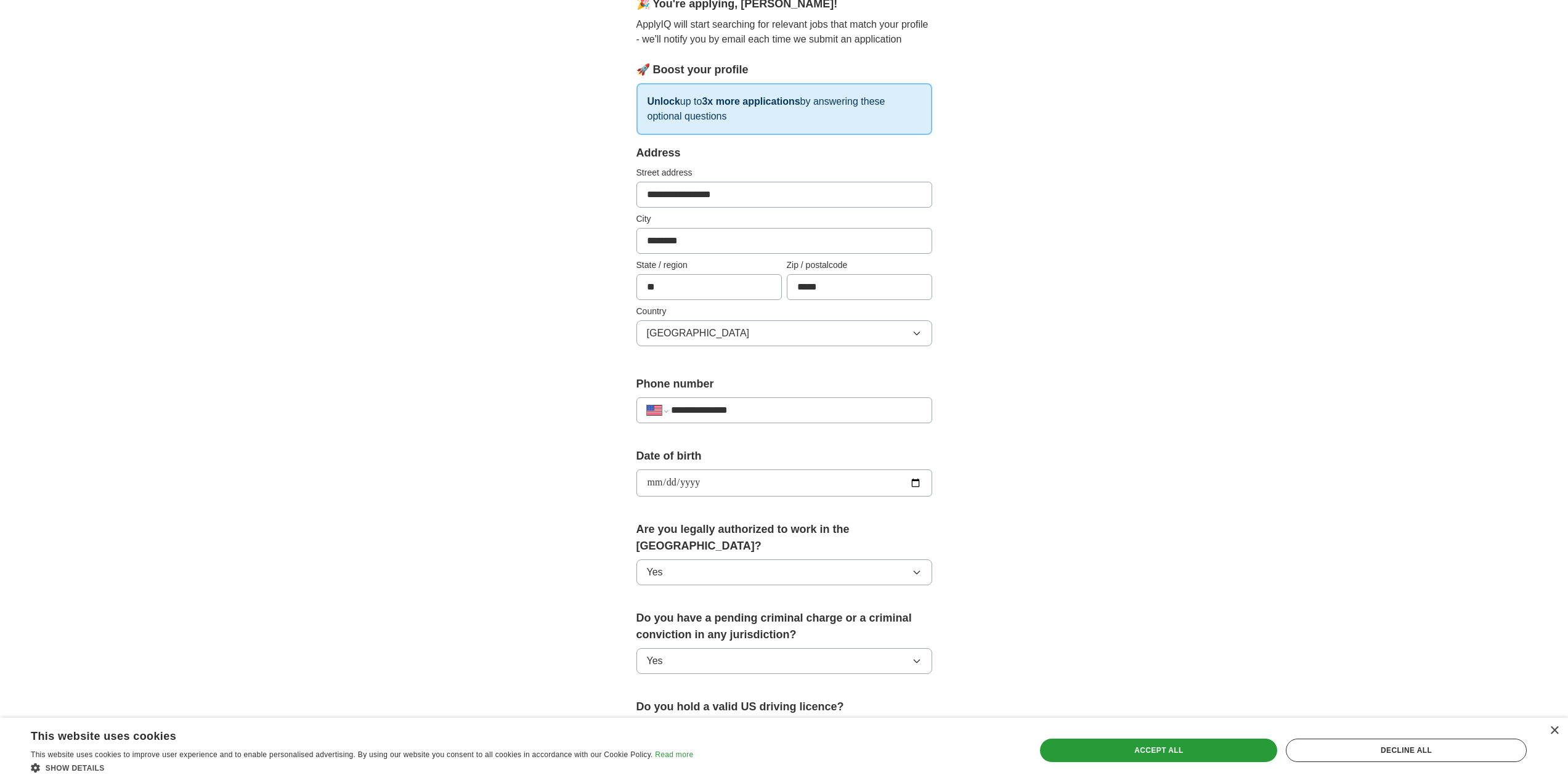
click at [751, 647] on button "Yes" at bounding box center [784, 660] width 296 height 26
click at [742, 709] on div "No" at bounding box center [784, 716] width 275 height 15
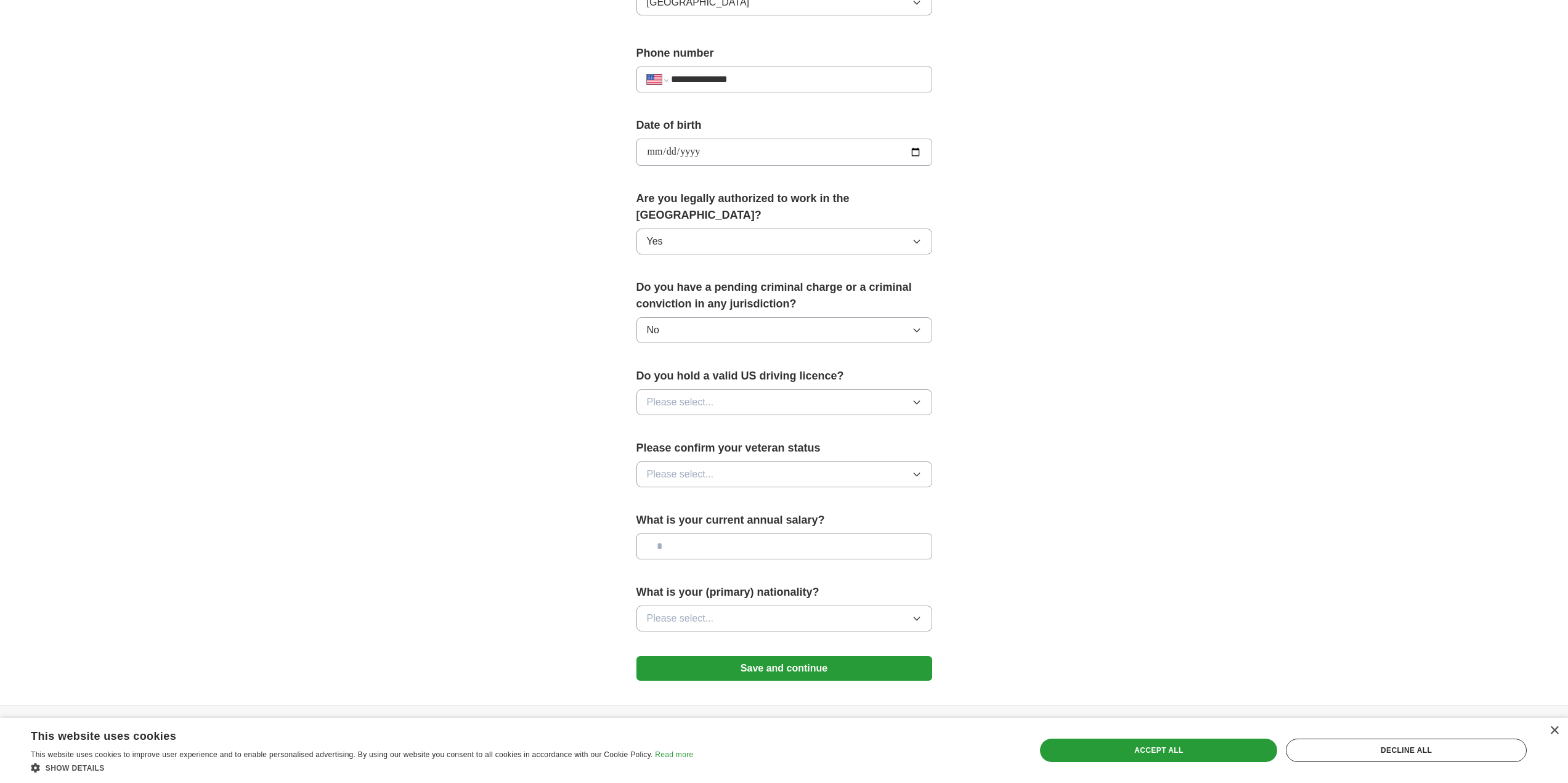
scroll to position [484, 0]
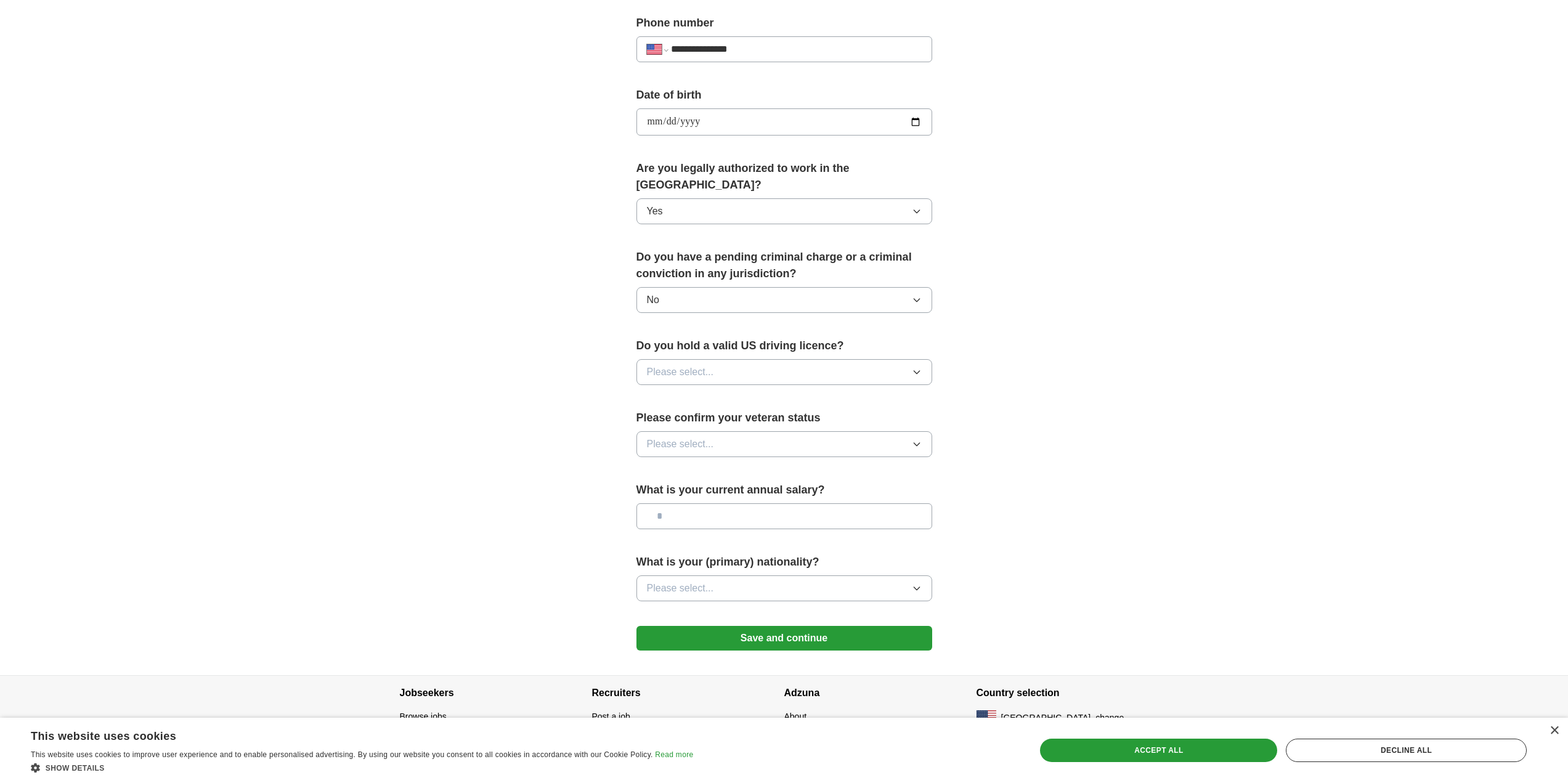
click at [715, 339] on div "Do you hold a valid US driving licence? Please select..." at bounding box center [784, 366] width 296 height 57
click at [717, 359] on button "Please select..." at bounding box center [784, 372] width 296 height 26
click at [731, 395] on li "Yes" at bounding box center [783, 401] width 294 height 25
click at [731, 412] on div "Please confirm your veteran status Please select..." at bounding box center [784, 438] width 296 height 57
click at [733, 431] on button "Please select..." at bounding box center [784, 444] width 296 height 26
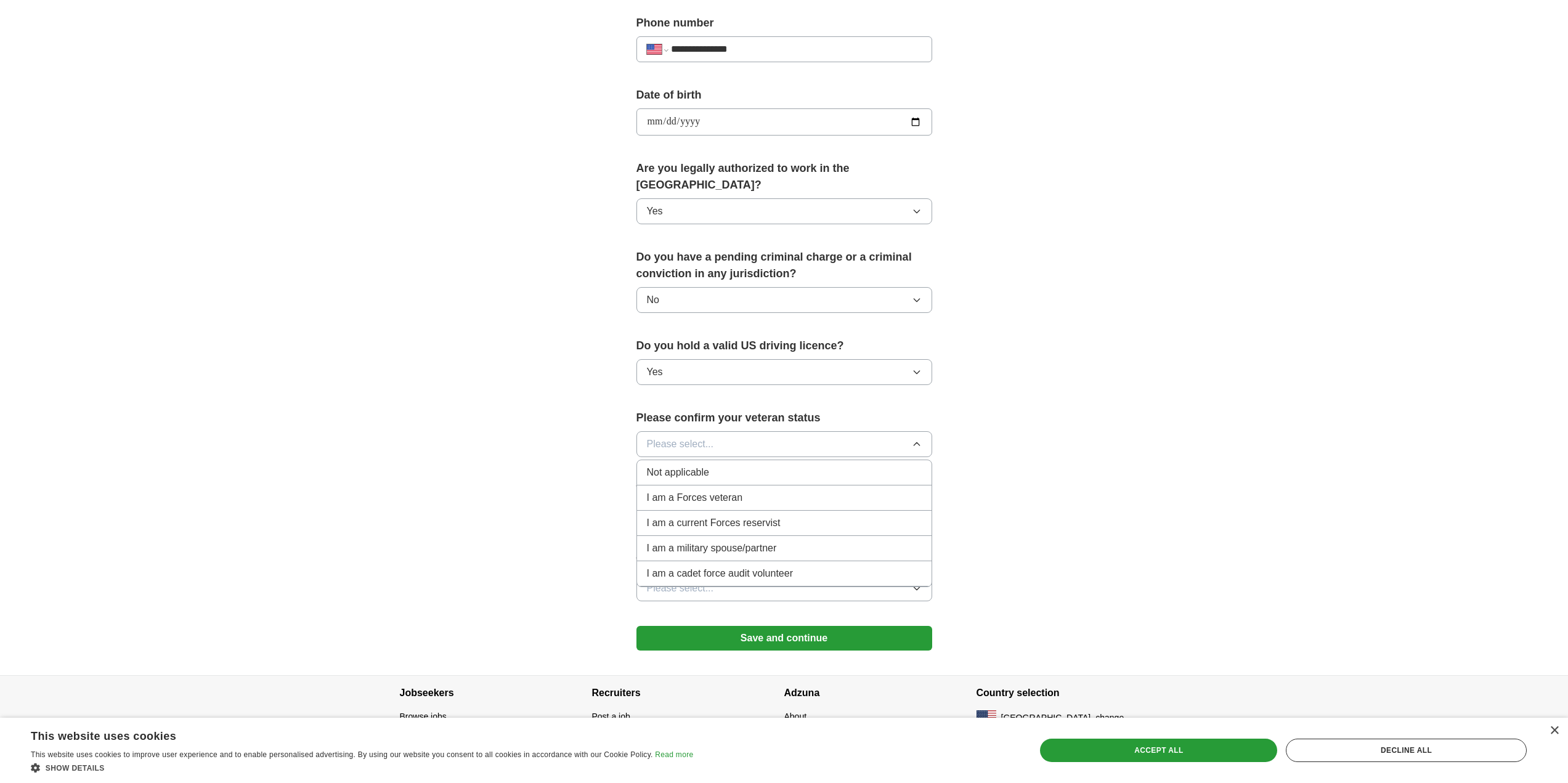
click at [713, 465] on div "Not applicable" at bounding box center [784, 472] width 275 height 15
click at [732, 503] on input "text" at bounding box center [784, 516] width 296 height 26
type input "**"
click at [803, 575] on button "Please select..." at bounding box center [784, 588] width 296 height 26
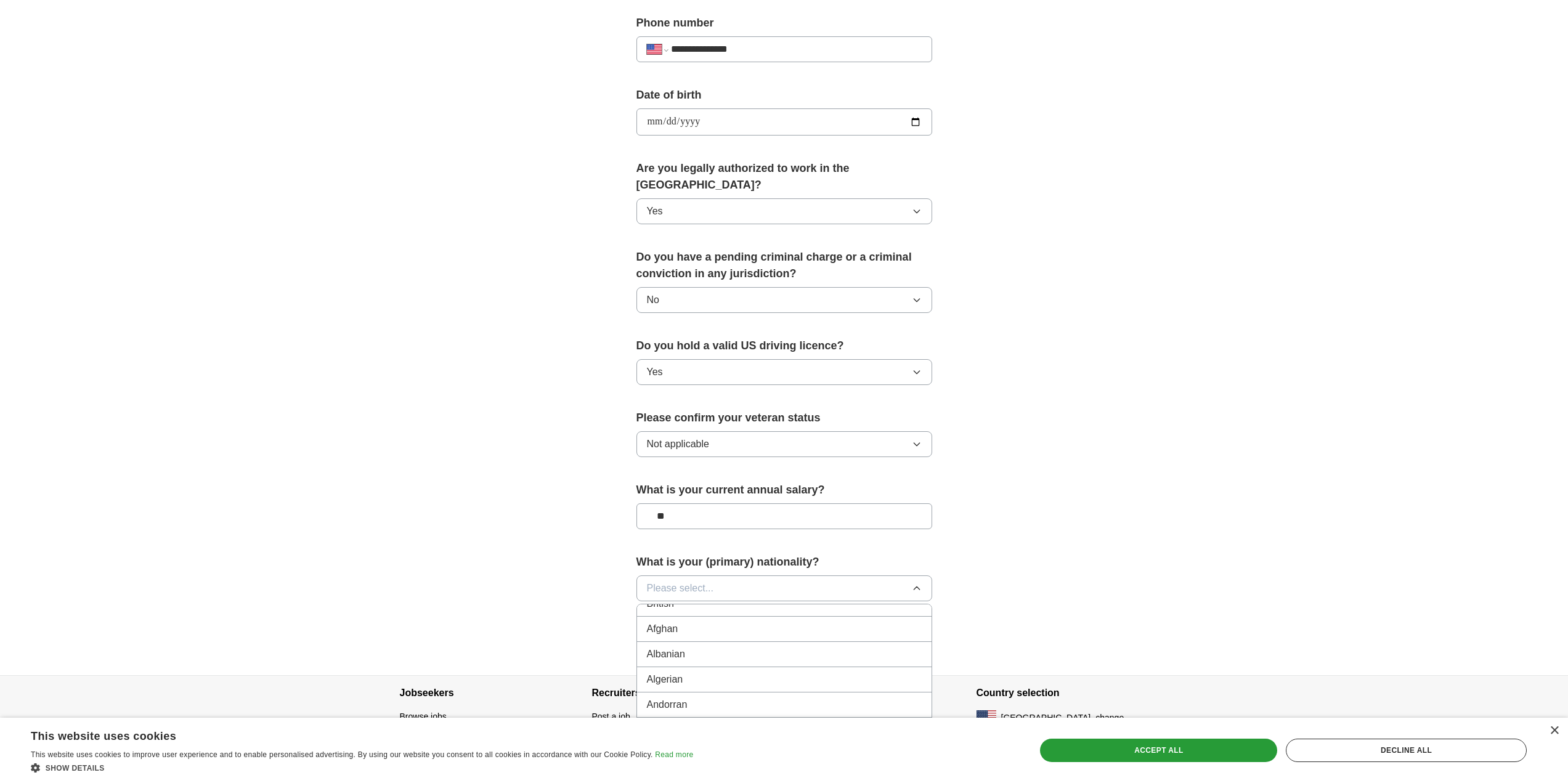
scroll to position [0, 0]
click at [709, 609] on div "American" at bounding box center [784, 616] width 275 height 15
click at [725, 575] on button "American" at bounding box center [784, 588] width 296 height 26
click at [733, 575] on button "American" at bounding box center [784, 588] width 296 height 26
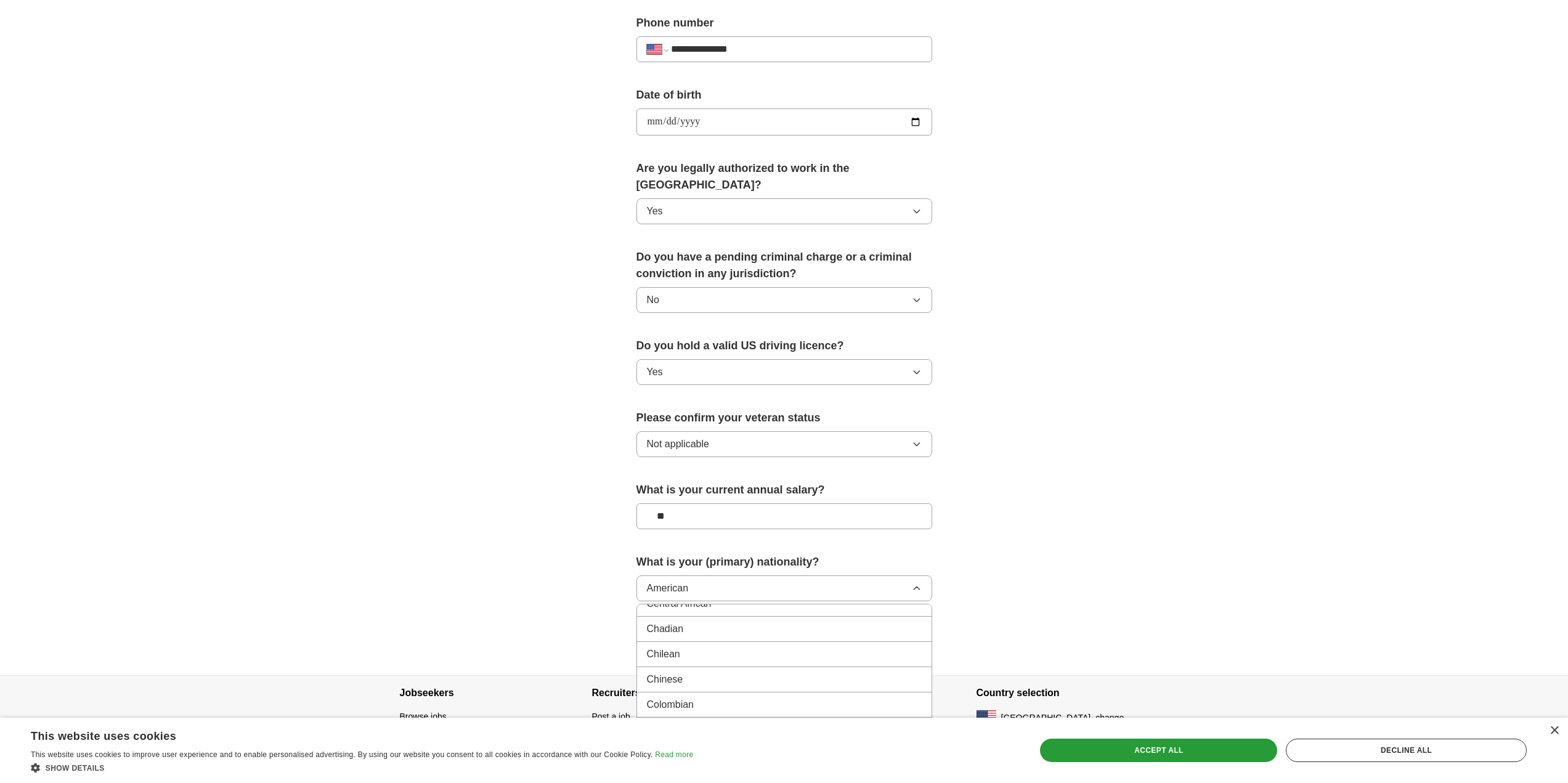
click at [733, 575] on button "American" at bounding box center [784, 588] width 296 height 26
click at [740, 575] on button "American" at bounding box center [784, 588] width 296 height 26
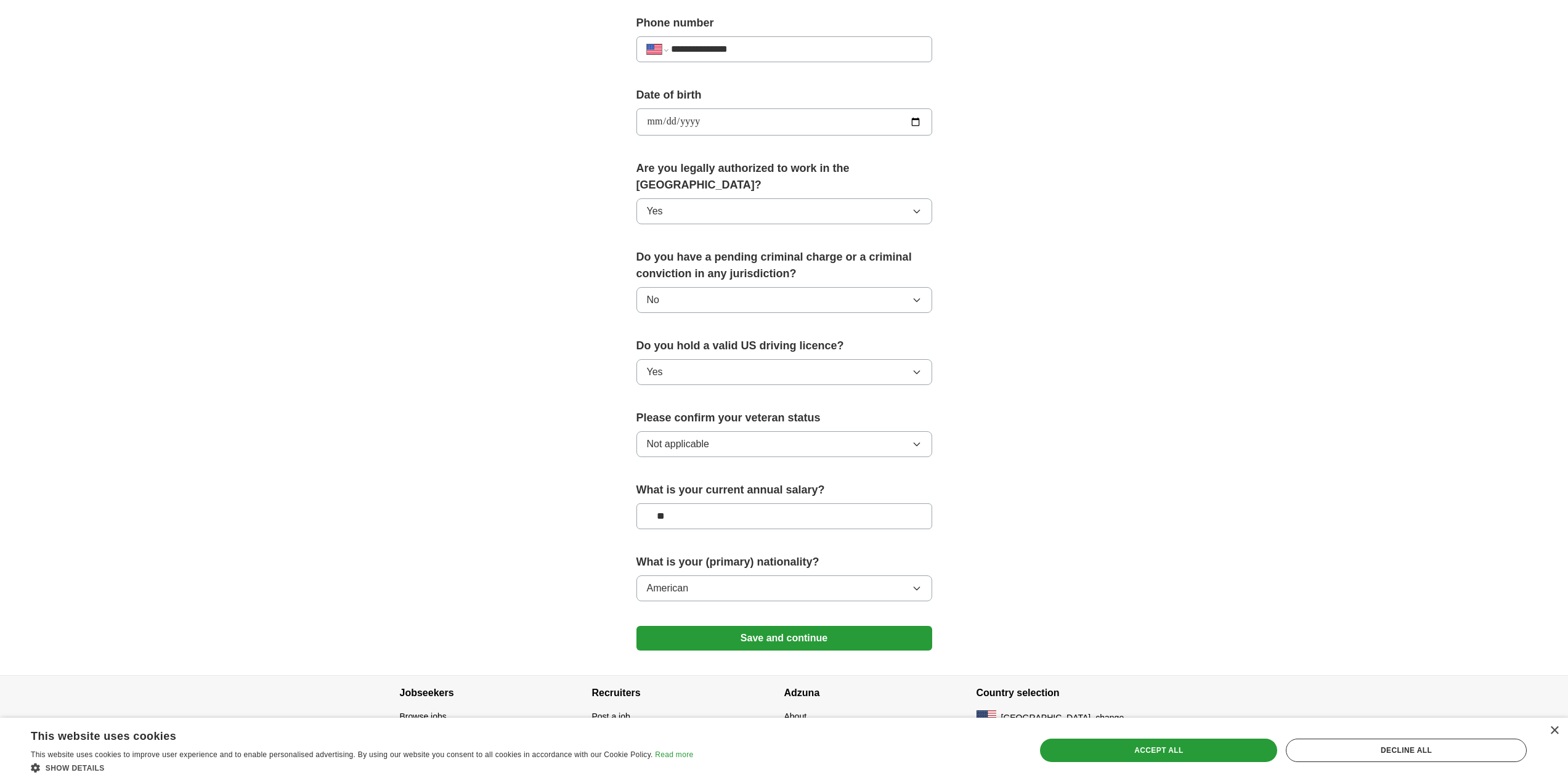
click at [773, 575] on button "American" at bounding box center [784, 588] width 296 height 26
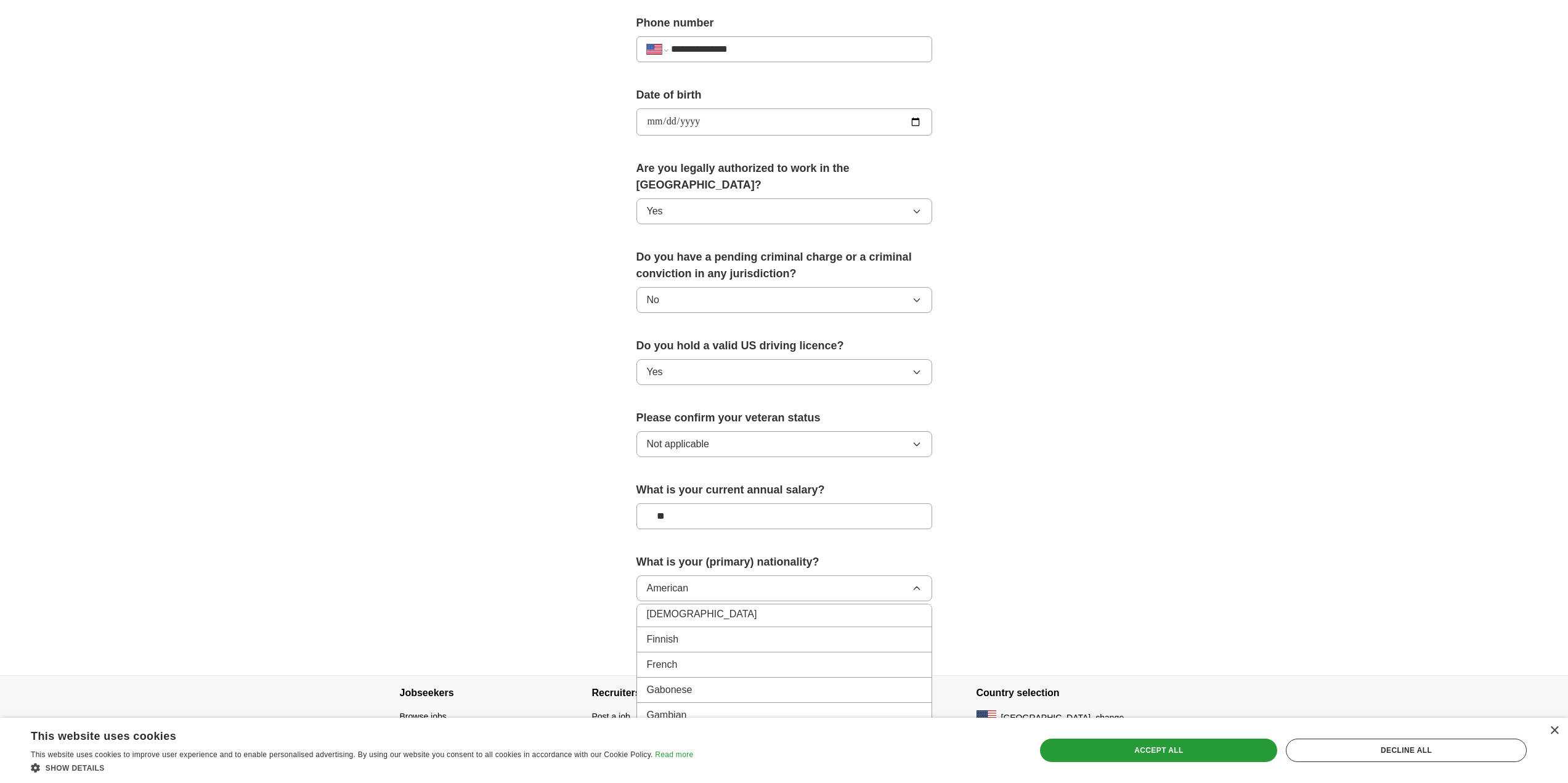
scroll to position [1540, 0]
click at [700, 612] on div "[DEMOGRAPHIC_DATA]" at bounding box center [784, 619] width 275 height 15
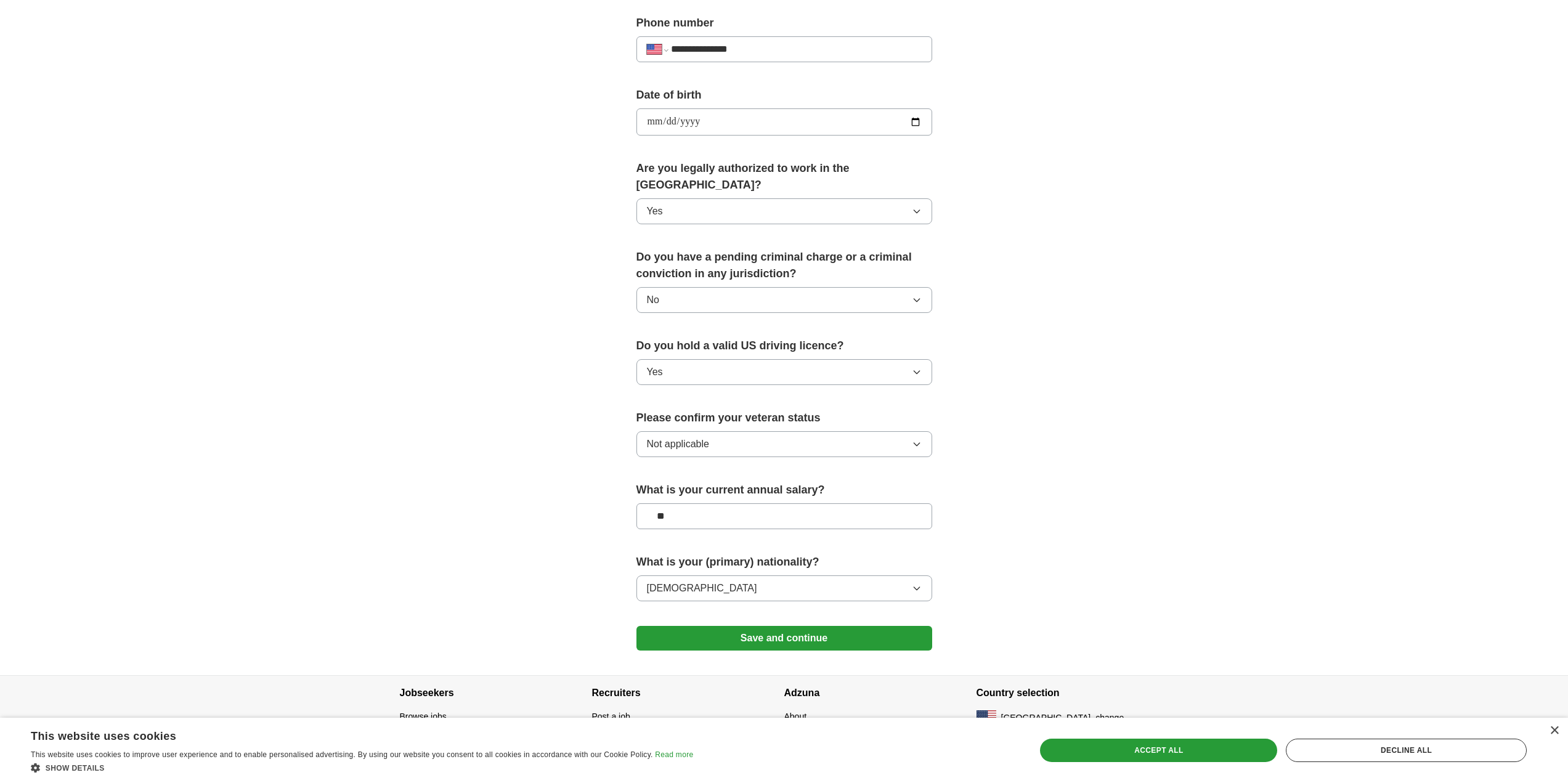
click at [809, 625] on button "Save and continue" at bounding box center [784, 637] width 296 height 25
